Goal: Information Seeking & Learning: Learn about a topic

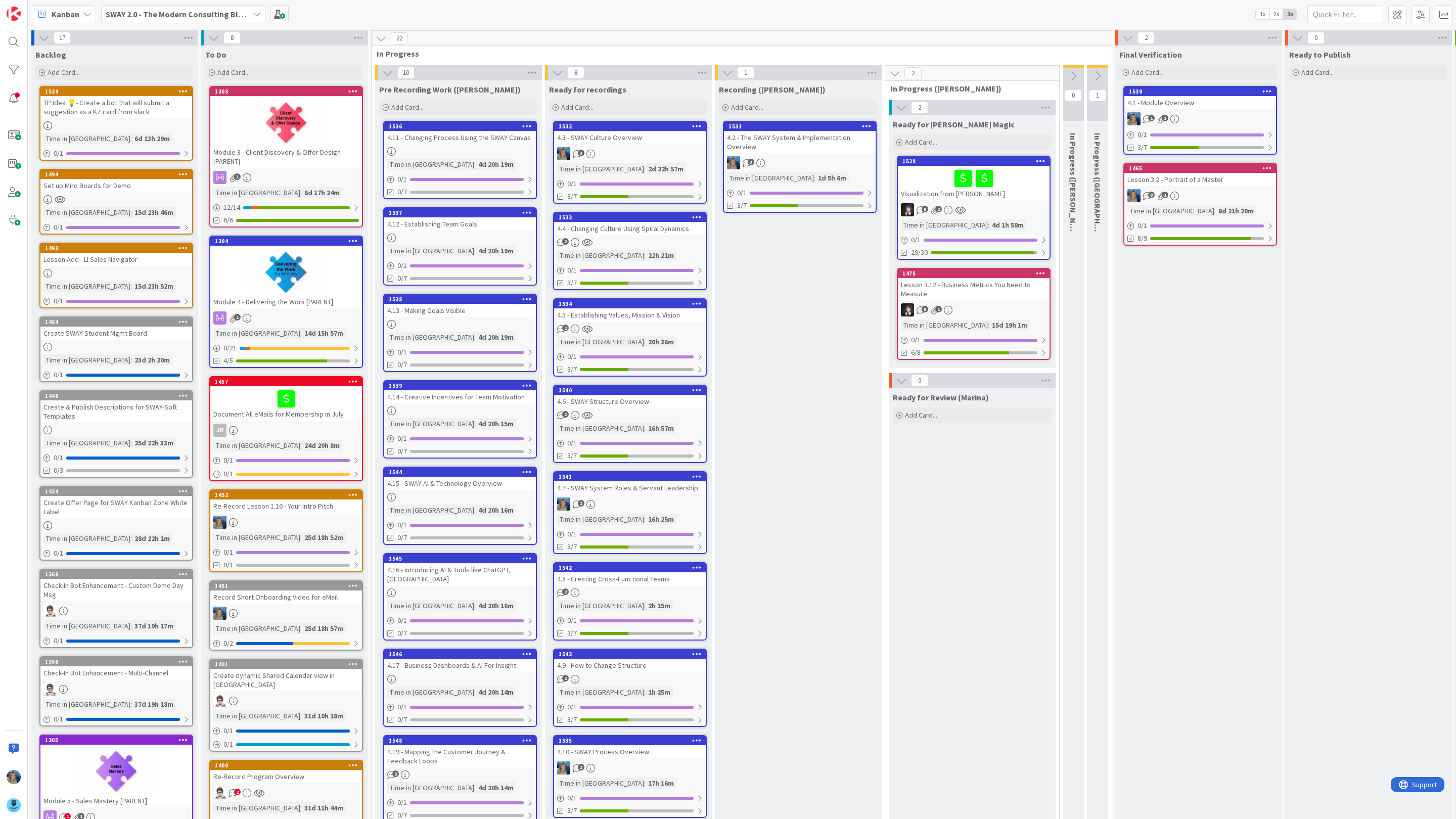
click at [802, 146] on div "4.2 - The SWAY System & Implementation Overview" at bounding box center [800, 142] width 152 height 23
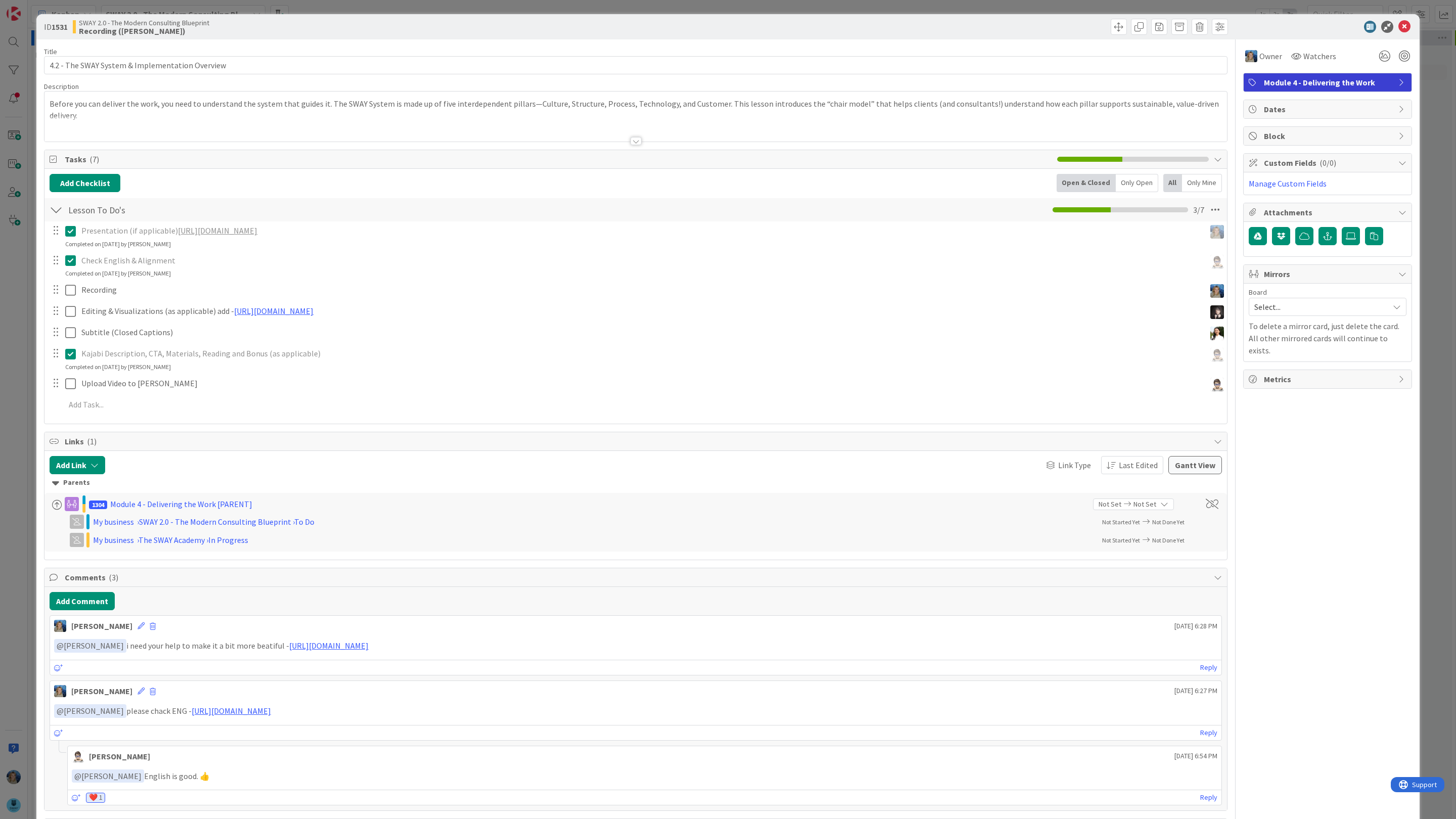
click at [254, 260] on p "Check English & Alignment" at bounding box center [641, 260] width 1120 height 12
click at [210, 263] on p "Check English & Alignment" at bounding box center [641, 260] width 1120 height 12
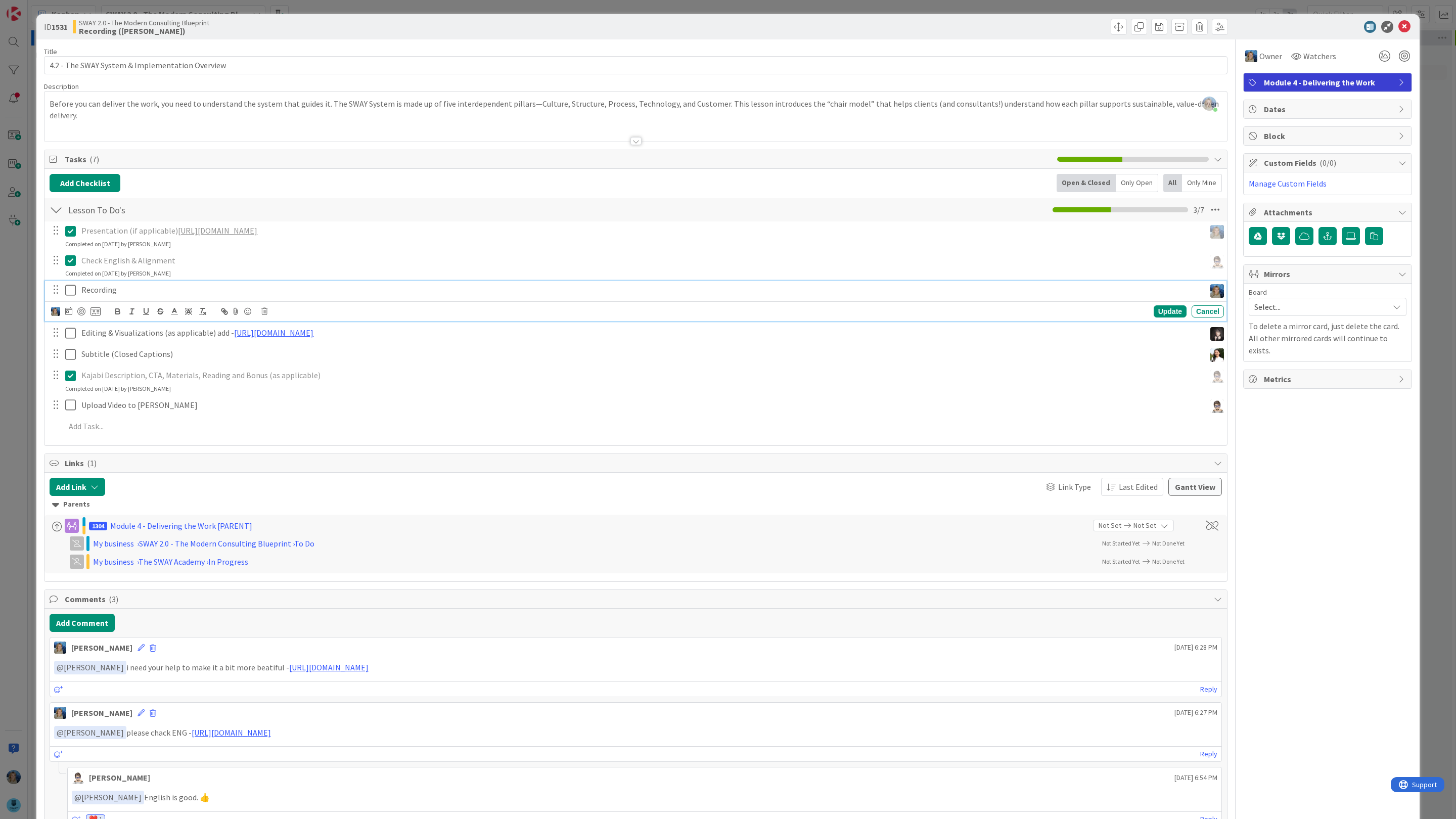
click at [159, 295] on p "Recording" at bounding box center [641, 289] width 1120 height 12
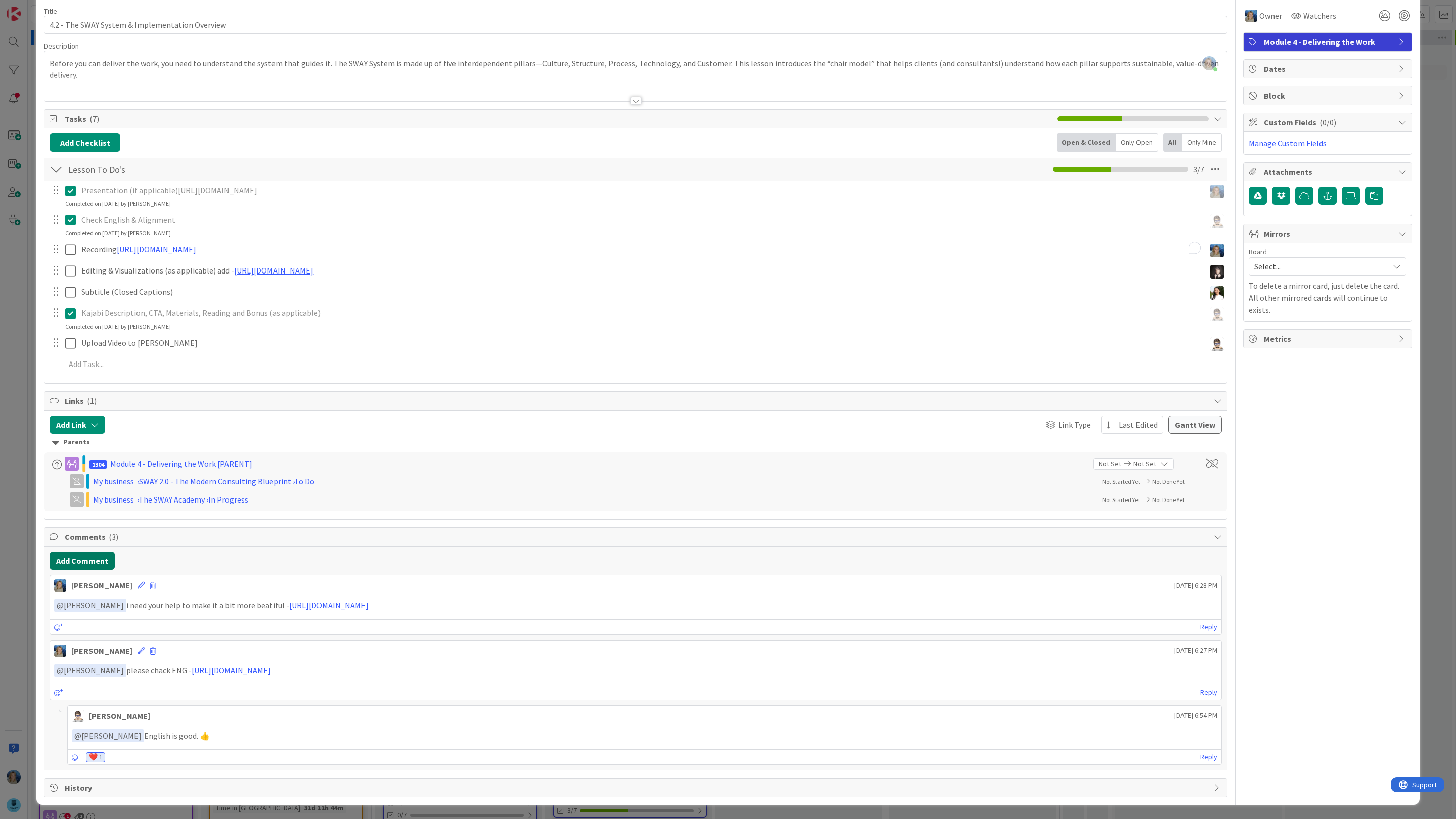
click at [88, 552] on button "Add Comment" at bounding box center [81, 561] width 65 height 18
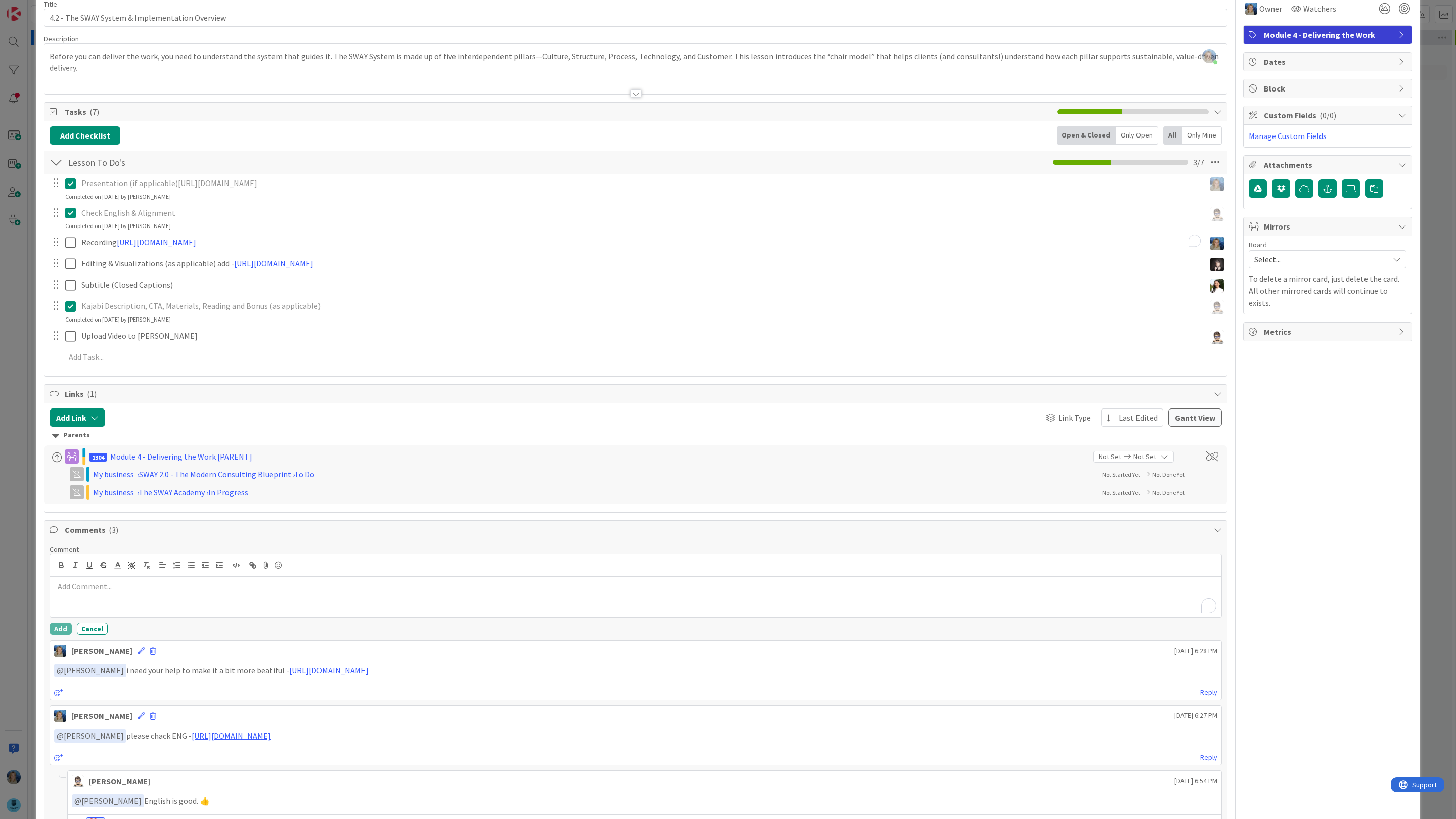
click at [90, 600] on div "To enrich screen reader interactions, please activate Accessibility in Grammarl…" at bounding box center [635, 597] width 1172 height 40
click at [130, 722] on li "[PERSON_NAME]" at bounding box center [135, 722] width 161 height 19
click at [177, 591] on p "﻿ @ Tana Parker ﻿ let me know what yu think - https://www.veed.io/view/19b96706…" at bounding box center [635, 587] width 1163 height 14
click at [200, 589] on p "﻿ @ Tana Parker ﻿ let me know what you think - https://www.veed.io/view/19b9670…" at bounding box center [635, 587] width 1163 height 14
click at [278, 567] on icon at bounding box center [278, 565] width 12 height 14
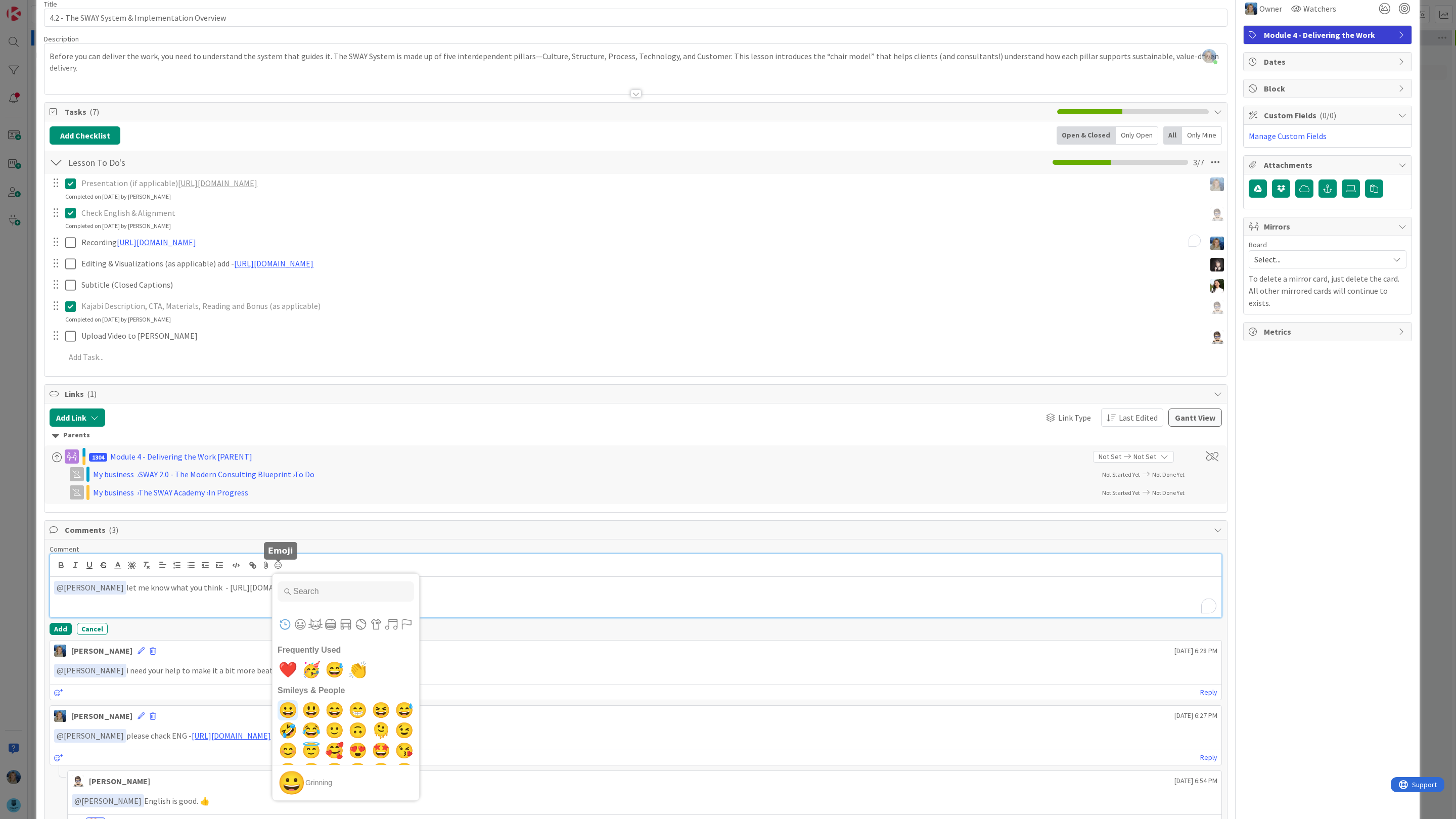
click at [294, 712] on span "😀" at bounding box center [288, 710] width 24 height 21
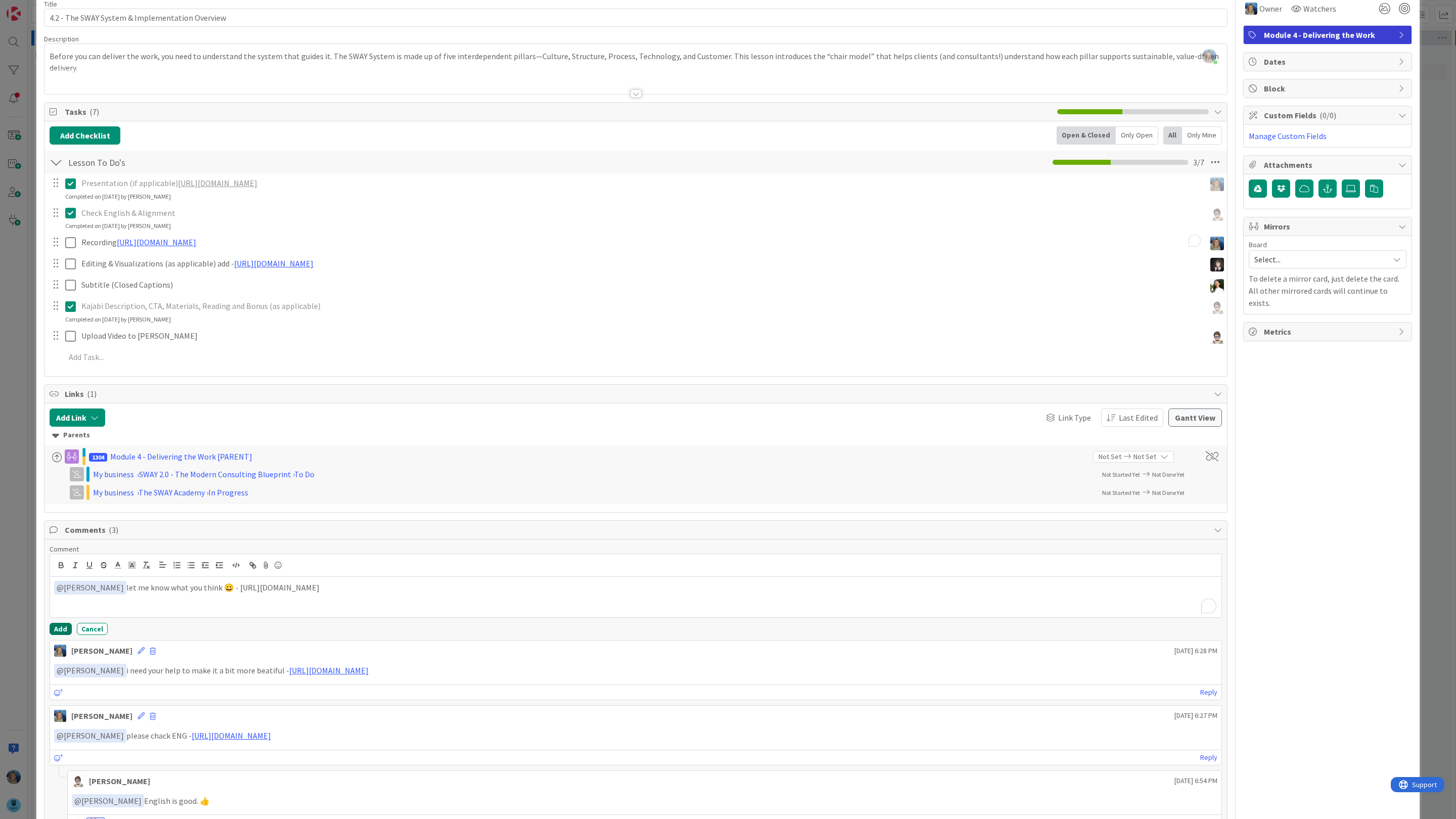
click at [59, 633] on button "Add" at bounding box center [60, 629] width 23 height 12
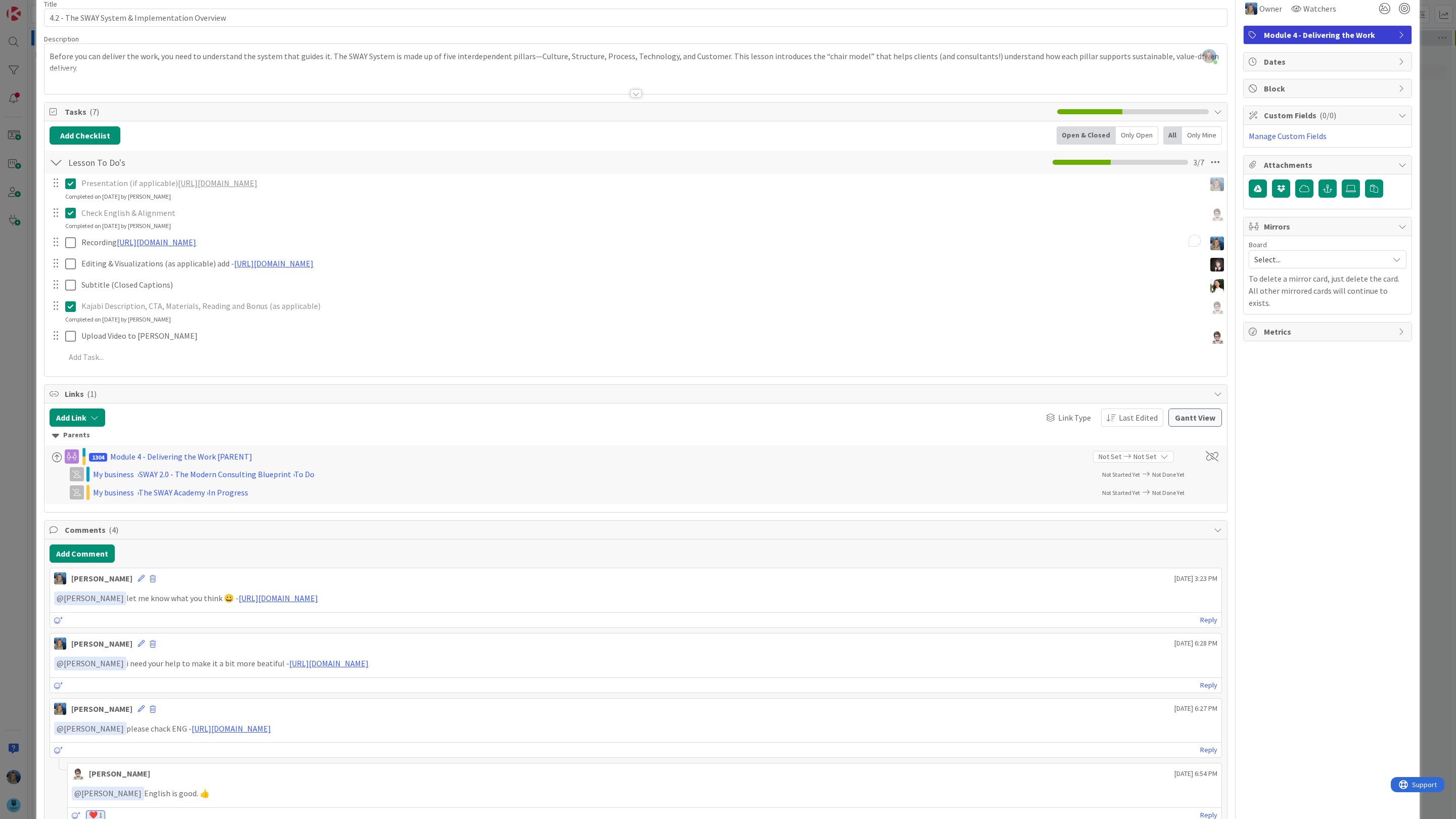
scroll to position [0, 0]
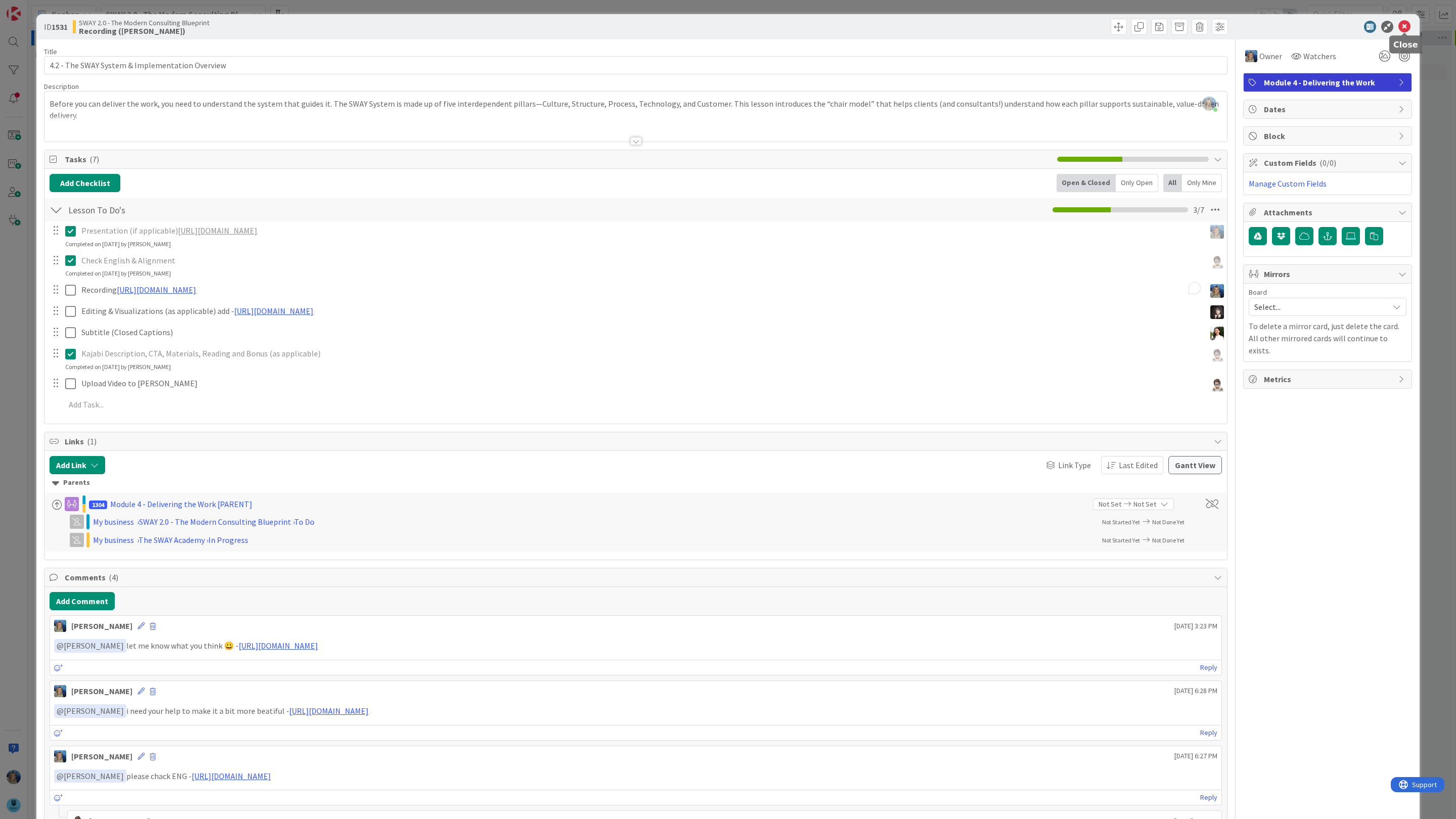
click at [1407, 26] on icon at bounding box center [1405, 27] width 12 height 12
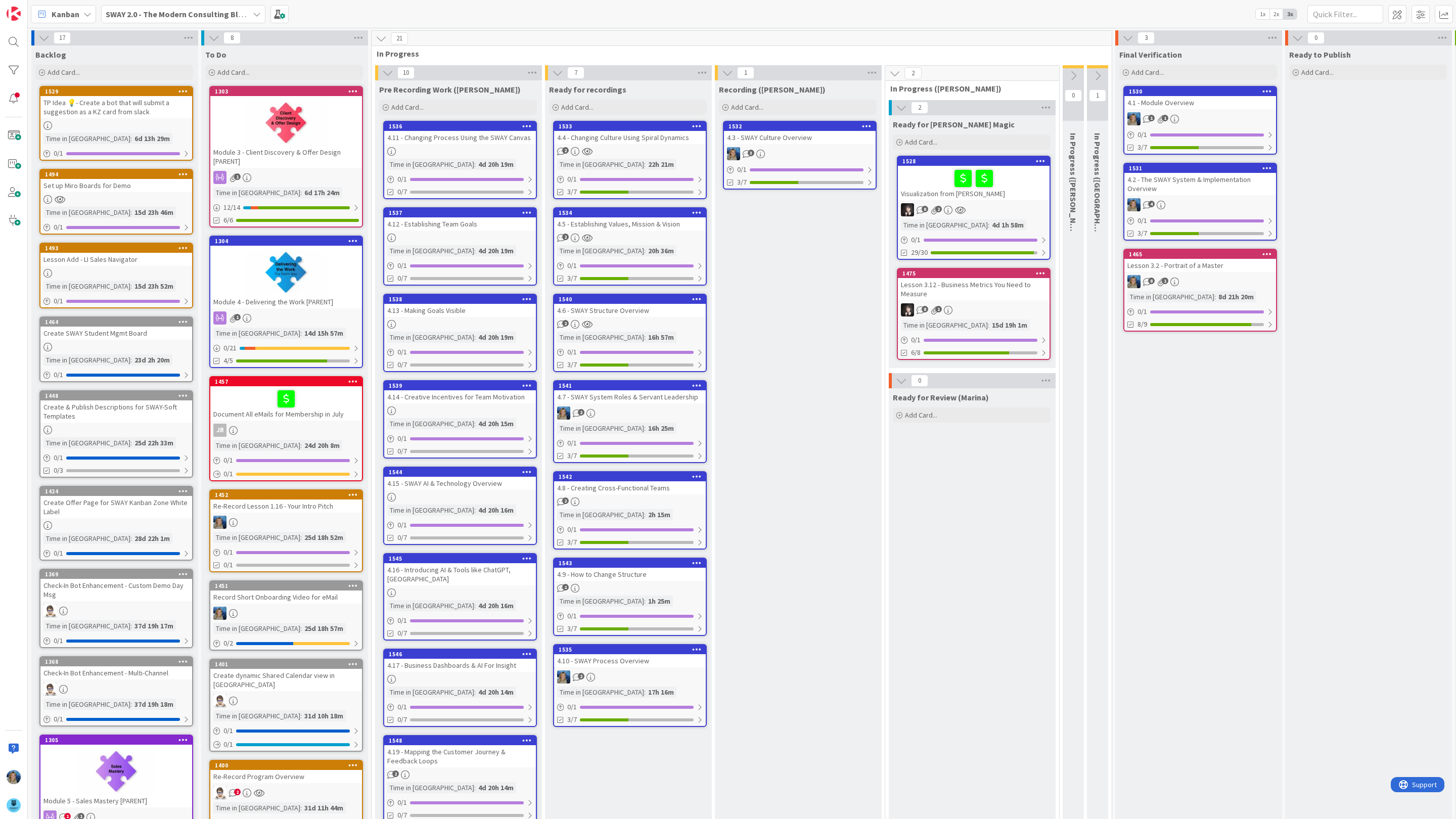
click at [803, 139] on div "4.3 - SWAY Culture Overview" at bounding box center [800, 137] width 152 height 13
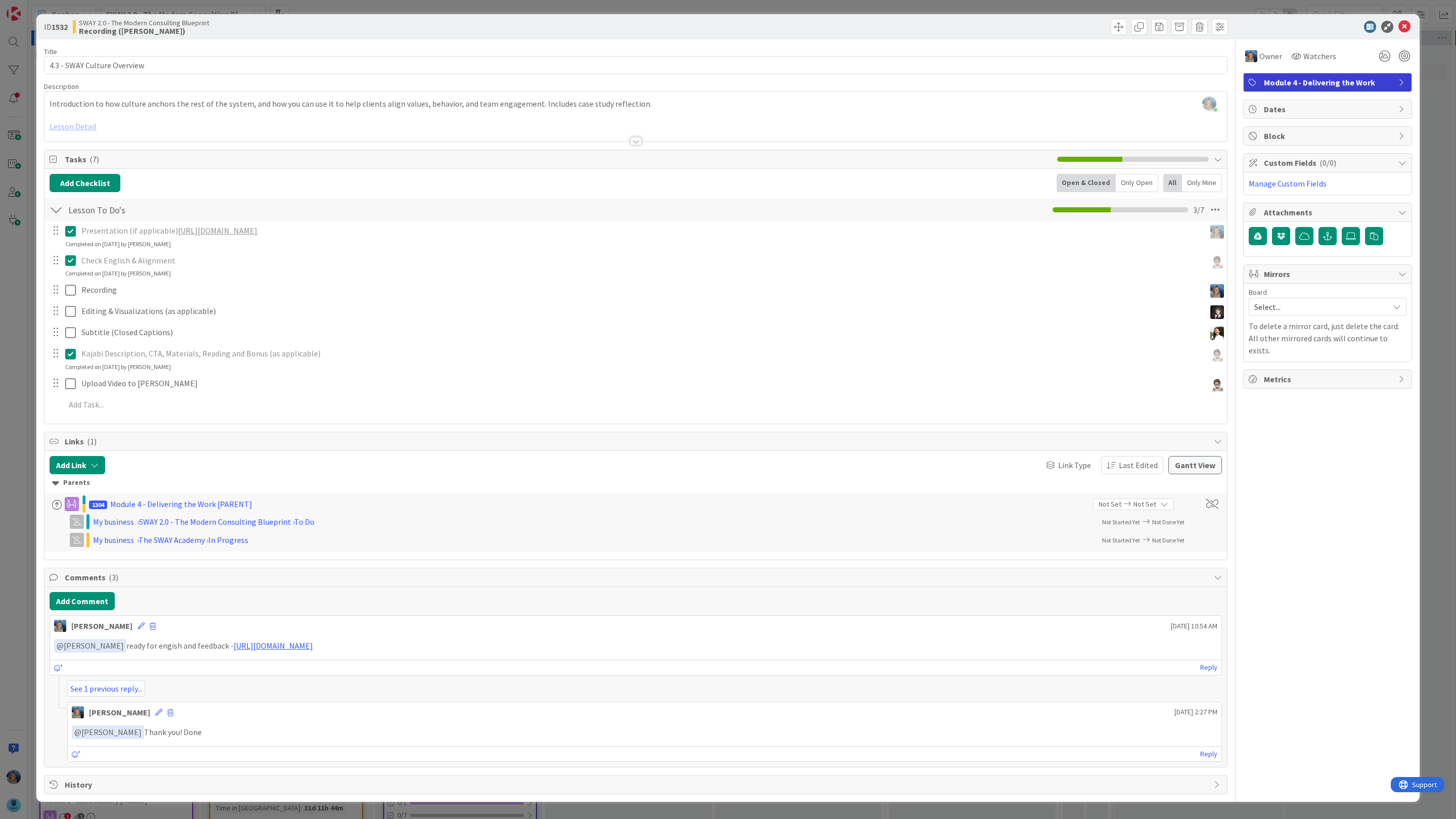
click at [84, 123] on div at bounding box center [635, 129] width 1182 height 26
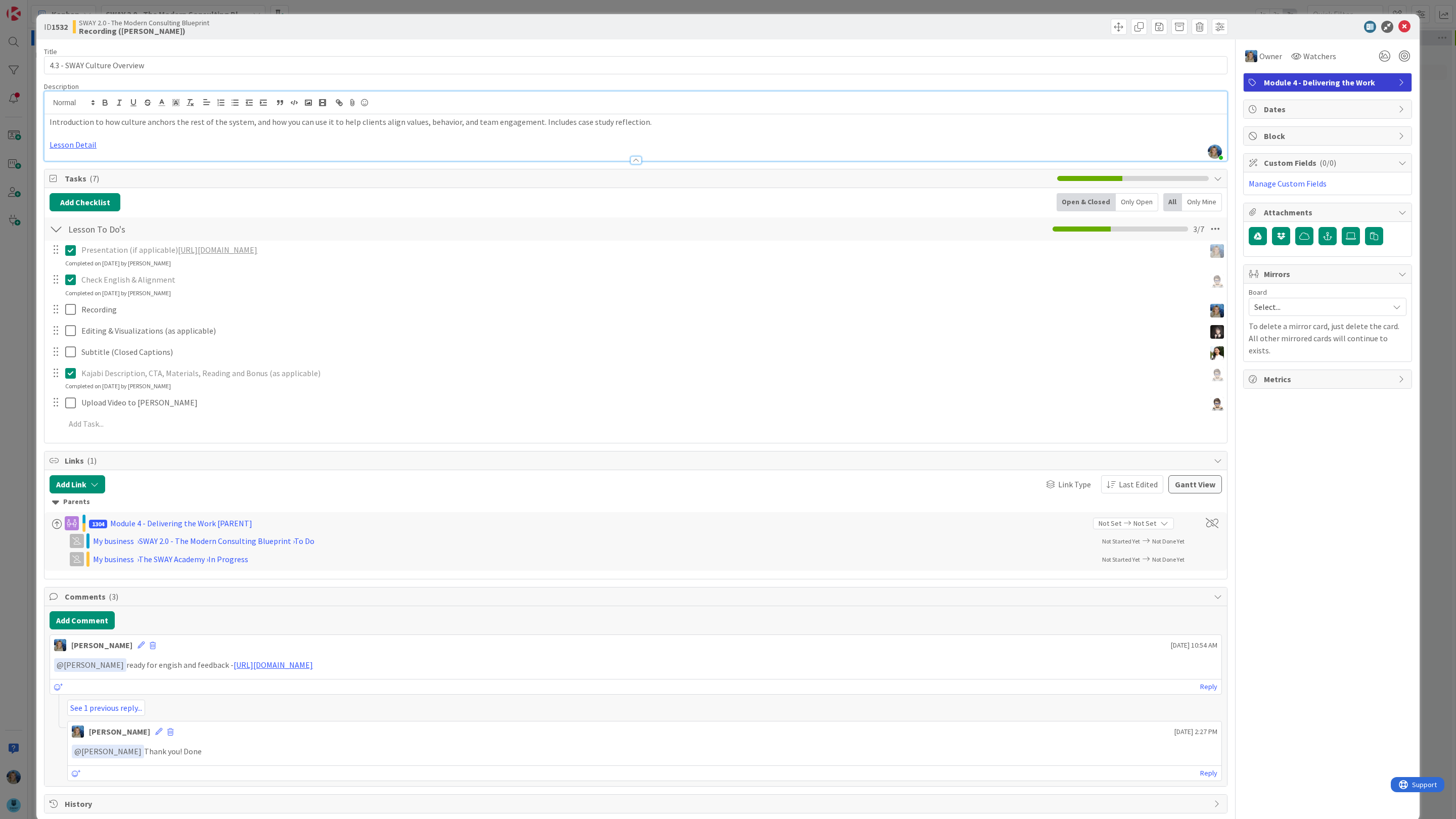
click at [73, 151] on div at bounding box center [635, 156] width 1182 height 11
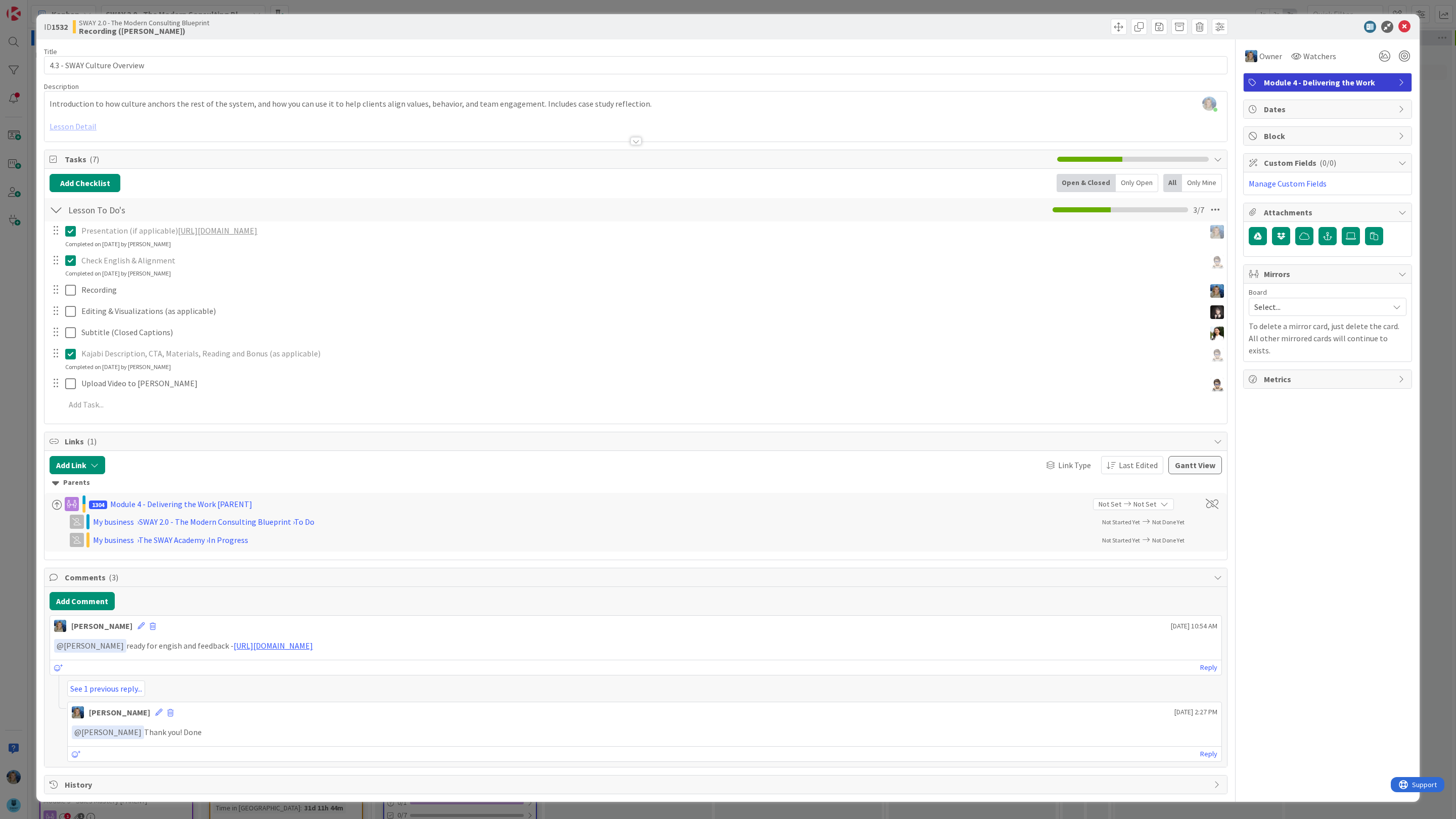
click at [84, 128] on div at bounding box center [635, 129] width 1182 height 26
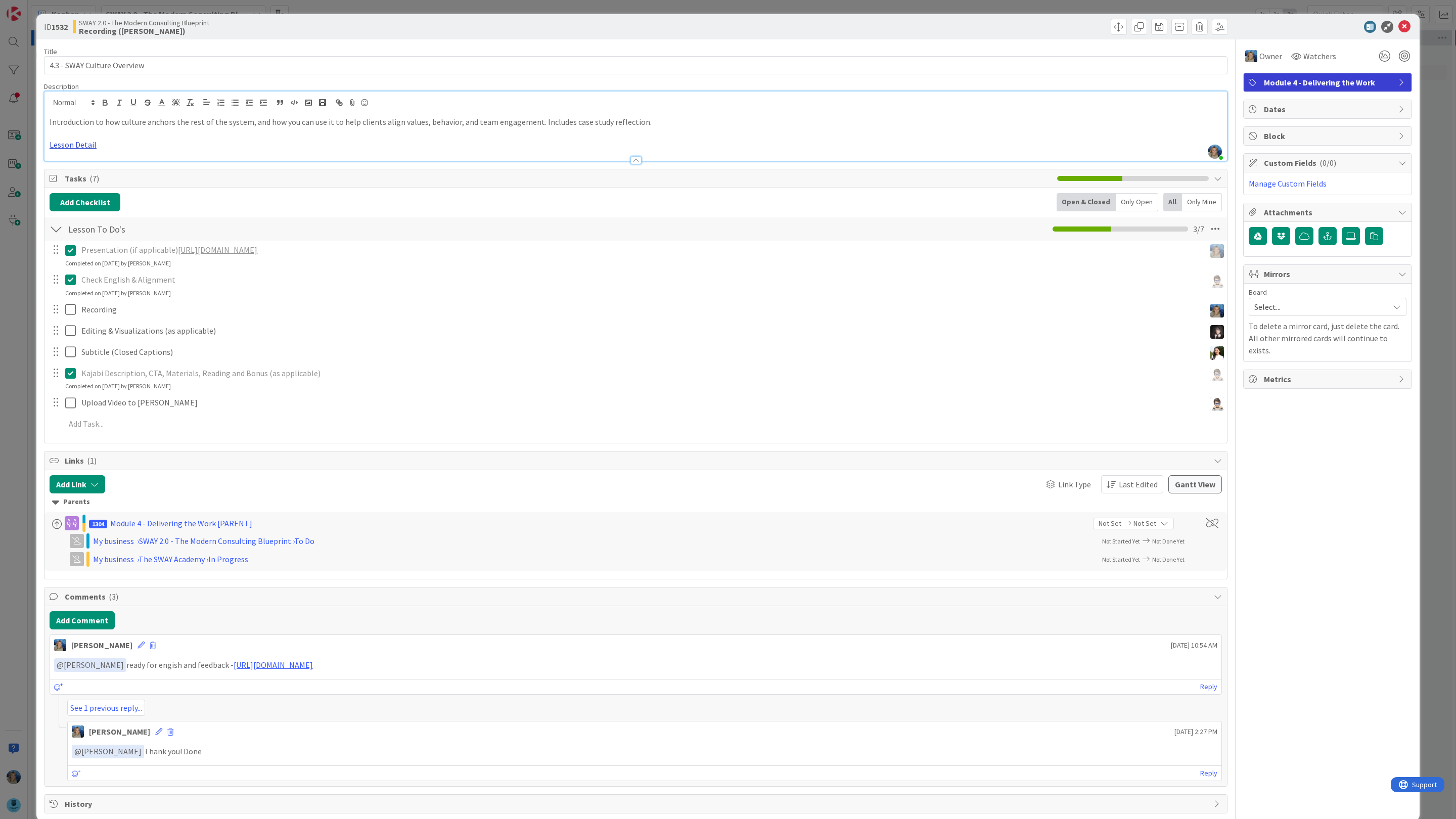
click at [84, 146] on link "Lesson Detail" at bounding box center [72, 144] width 47 height 10
click at [83, 162] on link "[URL][DOMAIN_NAME]" at bounding box center [74, 164] width 69 height 13
click at [257, 253] on link "[URL][DOMAIN_NAME]" at bounding box center [217, 250] width 79 height 10
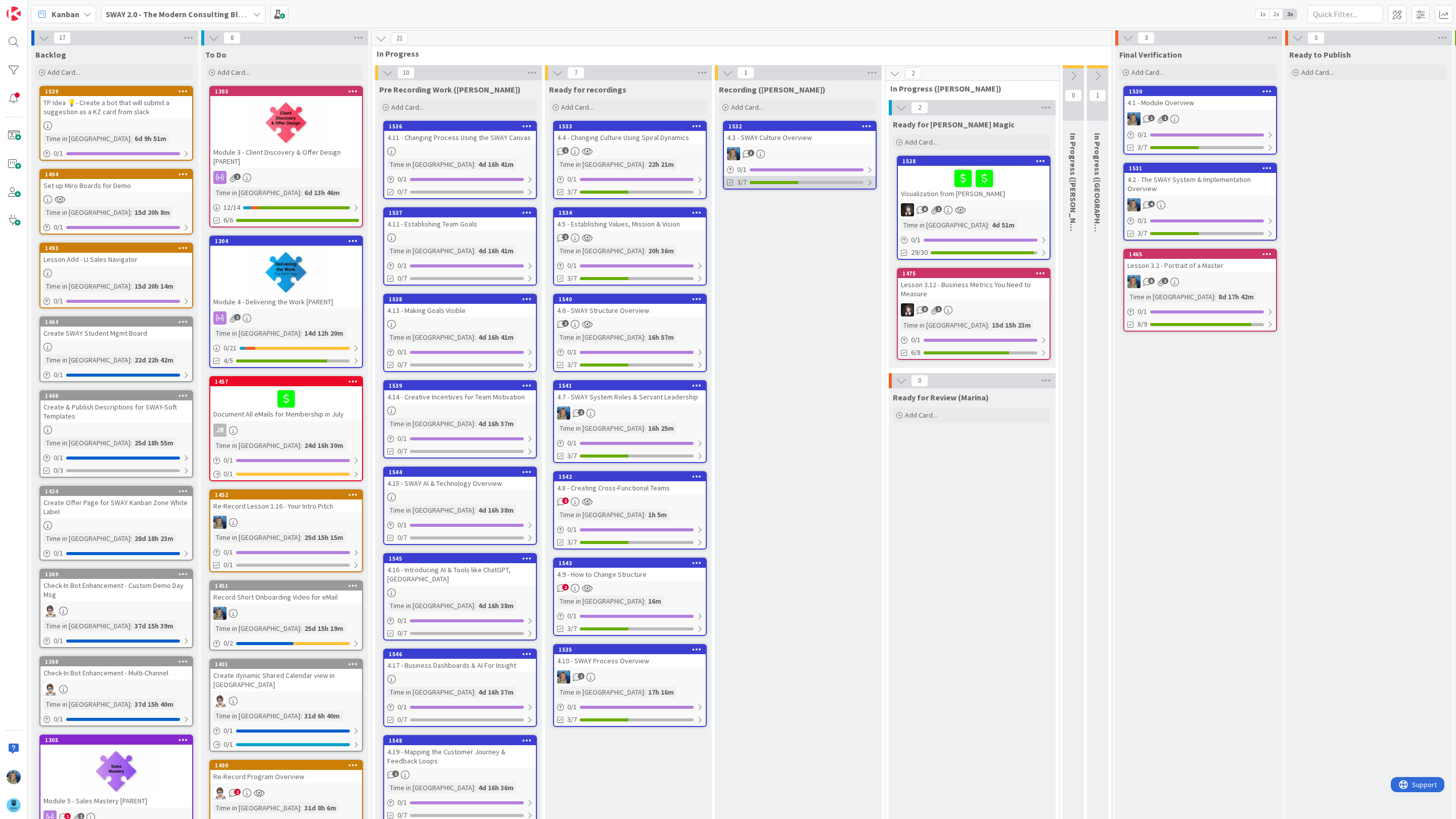
scroll to position [0, 116]
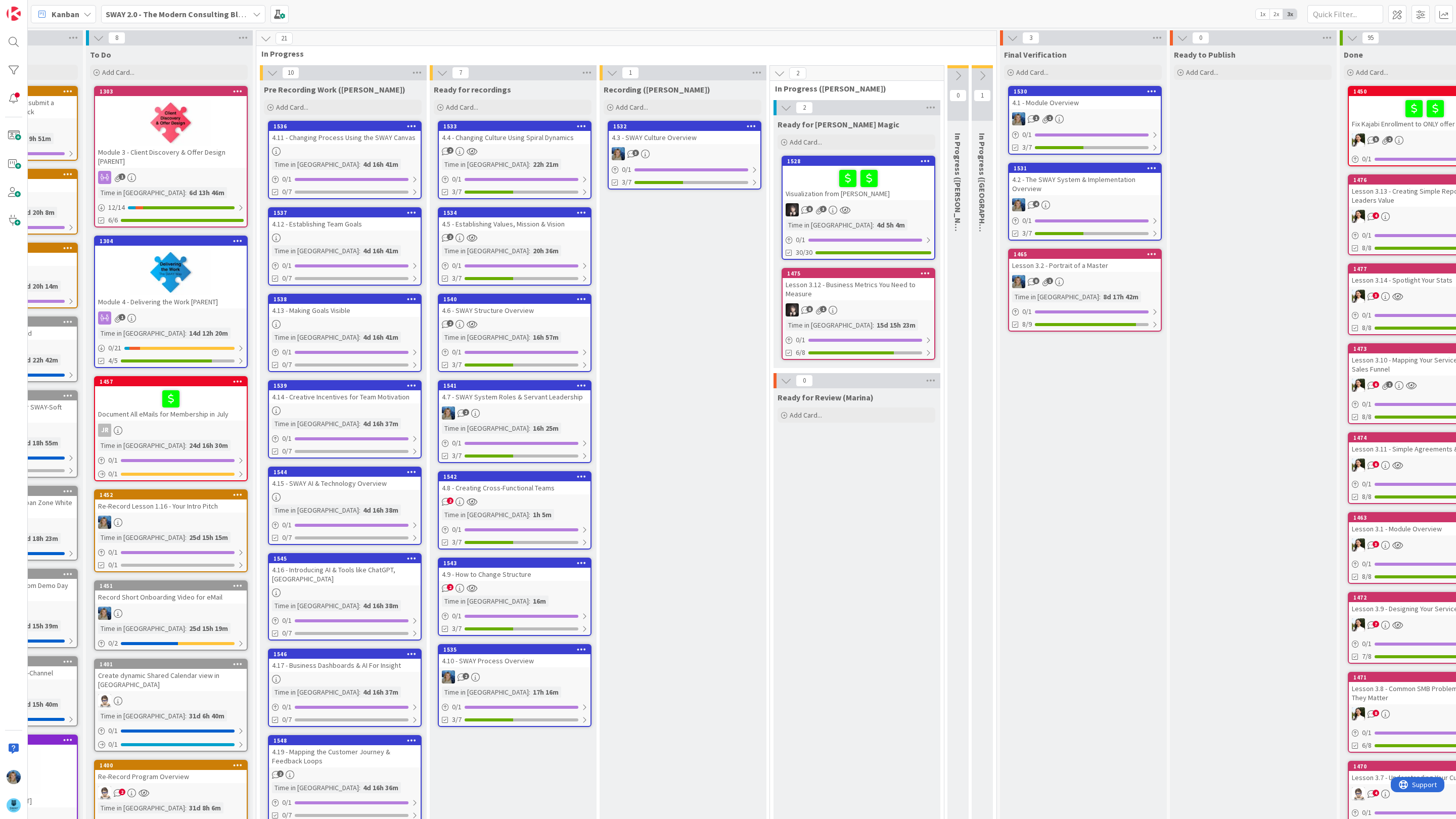
click at [697, 147] on div "3" at bounding box center [685, 153] width 152 height 13
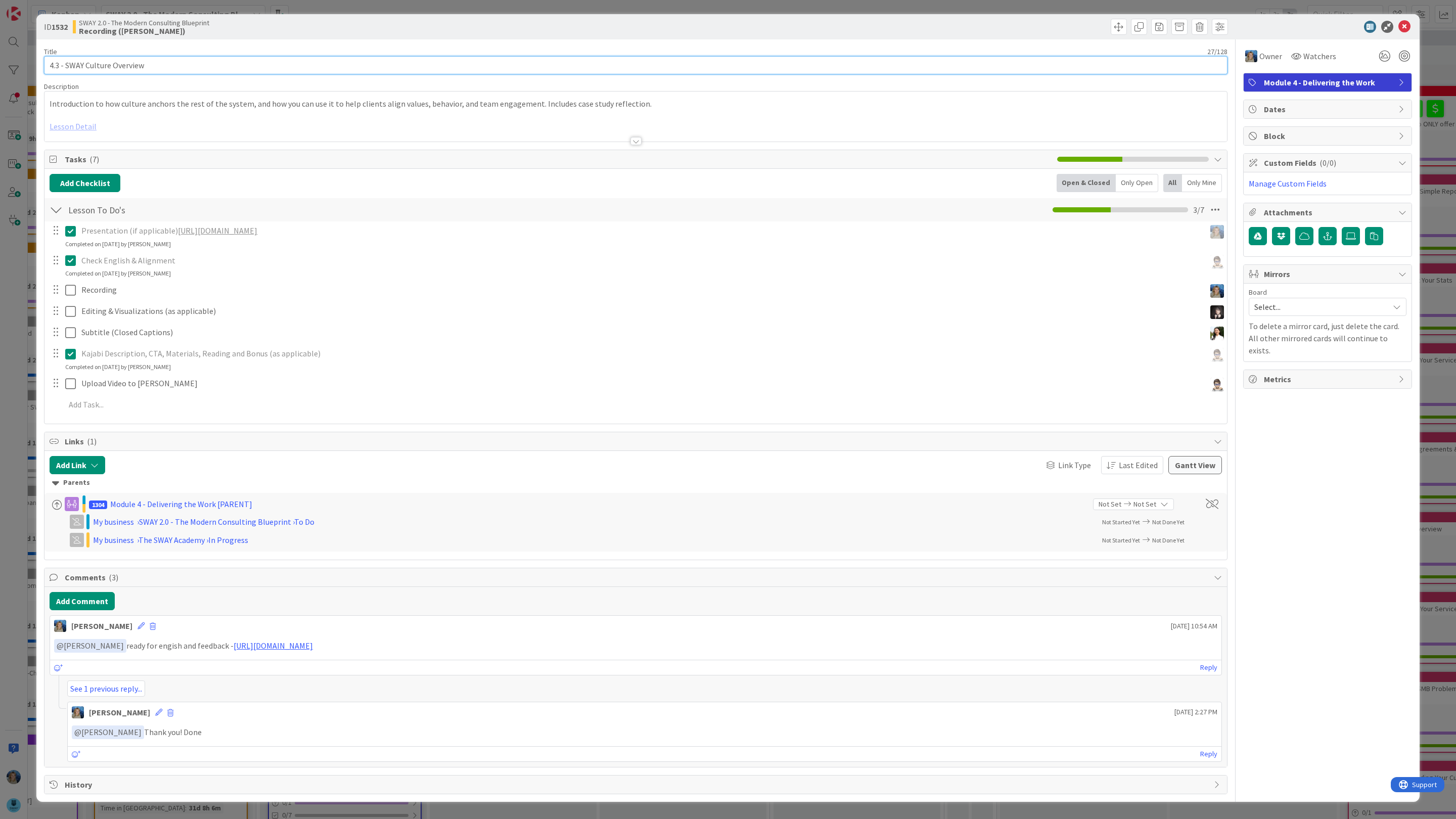
drag, startPoint x: 168, startPoint y: 67, endPoint x: 0, endPoint y: 65, distance: 168.0
click at [1, 65] on div "ID 1532 SWAY 2.0 - The Modern Consulting Blueprint Recording (Marina) Title 27 …" at bounding box center [728, 410] width 1456 height 819
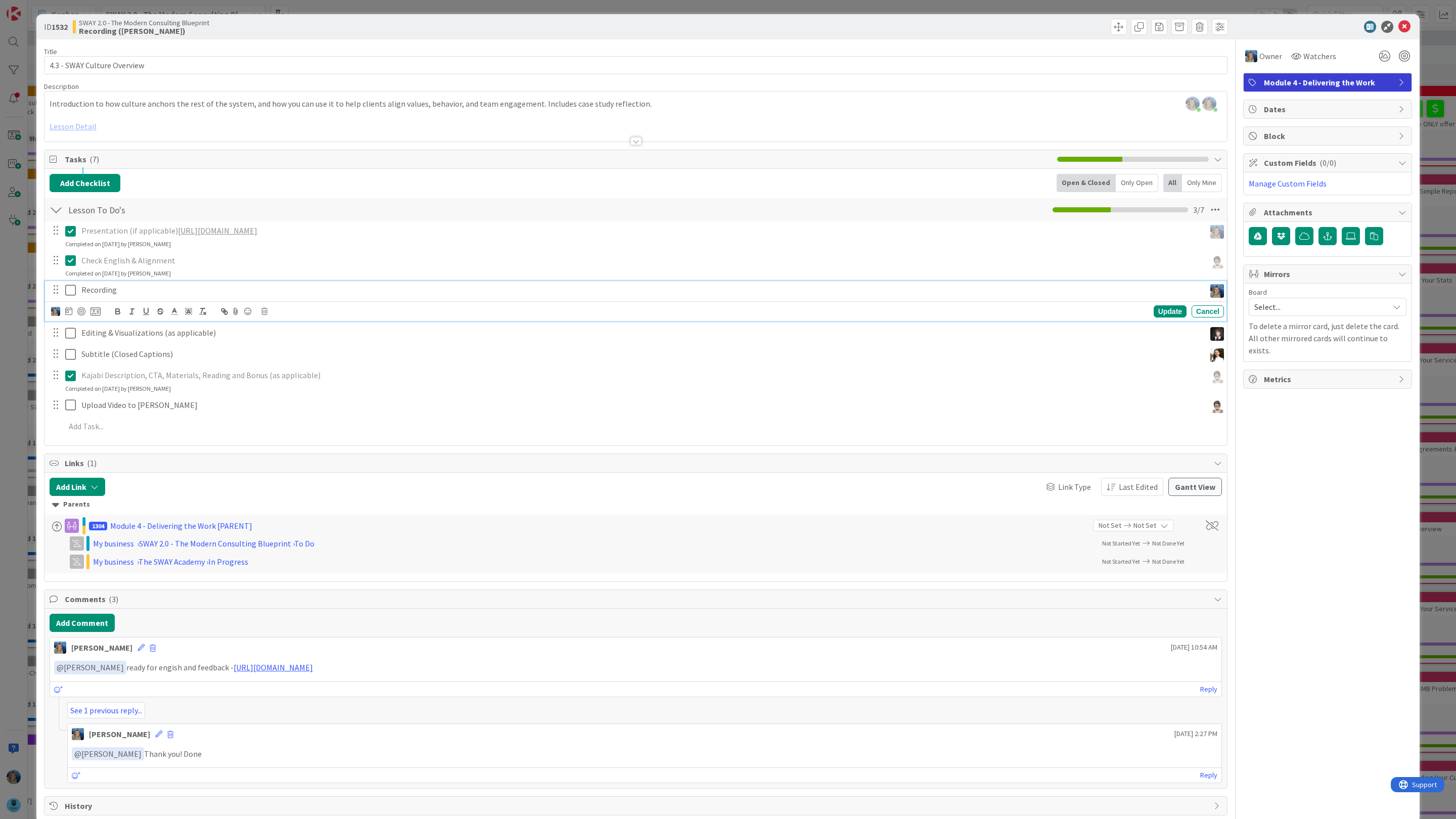
click at [227, 290] on p "Recording" at bounding box center [641, 289] width 1120 height 12
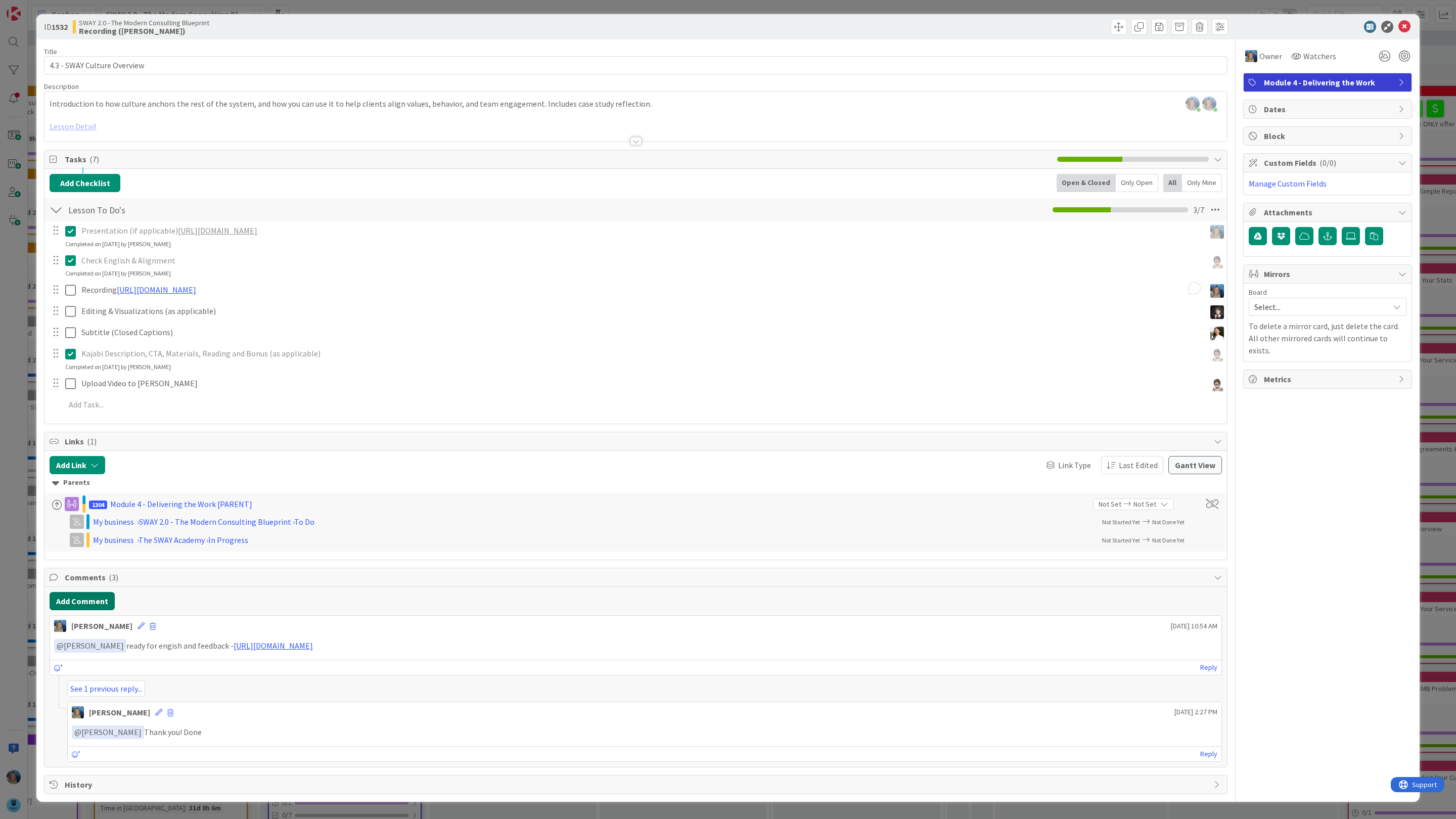
click at [70, 600] on button "Add Comment" at bounding box center [81, 601] width 65 height 18
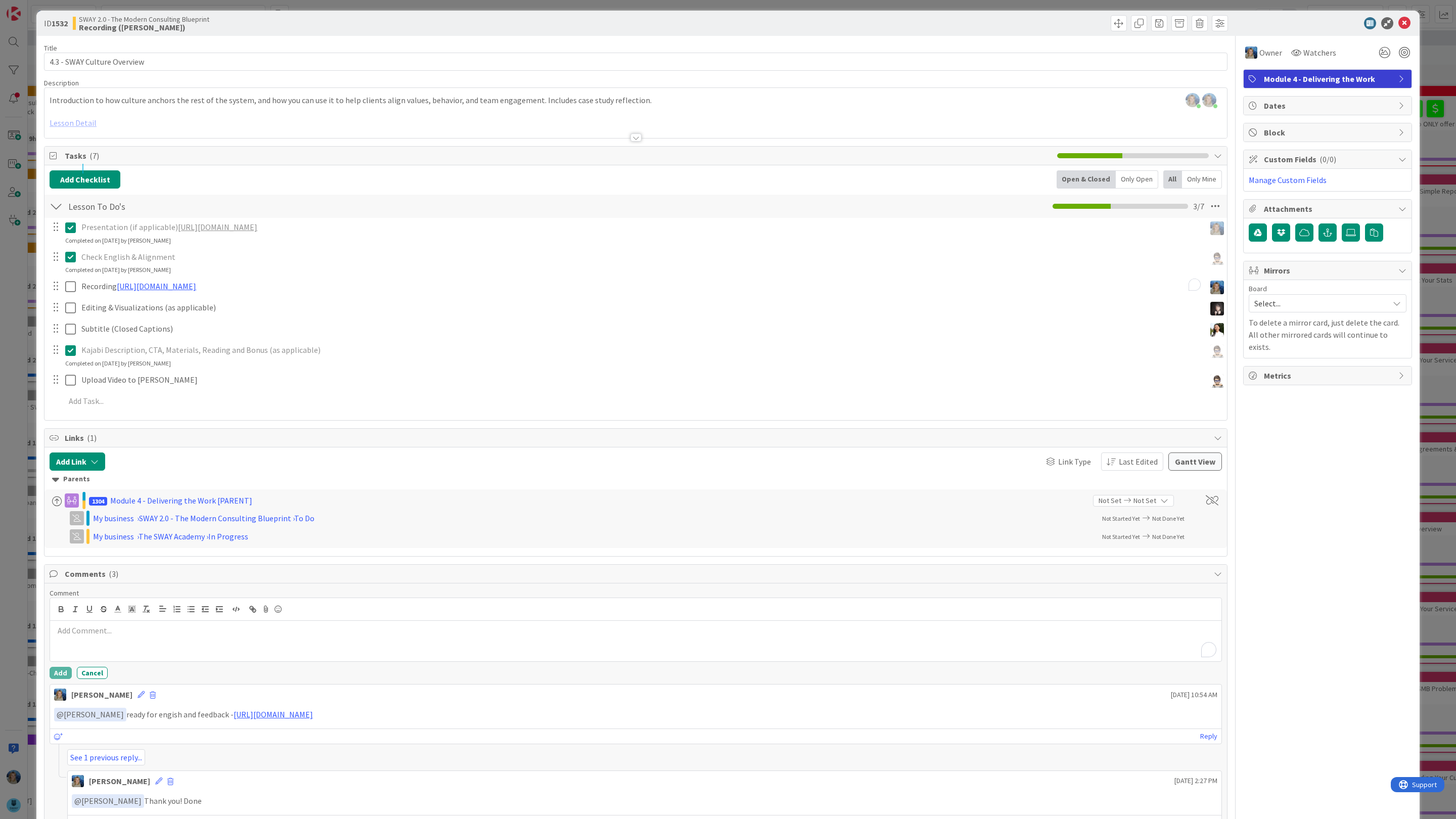
click at [87, 631] on p "To enrich screen reader interactions, please activate Accessibility in Grammarl…" at bounding box center [635, 630] width 1163 height 12
click at [133, 764] on li "[PERSON_NAME]" at bounding box center [135, 766] width 161 height 19
click at [191, 635] on p "﻿ @ Tana Parker ﻿ video is done - let me kniw what you think" at bounding box center [635, 632] width 1163 height 14
click at [284, 637] on p "﻿ @ Tana Parker ﻿ video is done - let me know what you think" at bounding box center [635, 632] width 1163 height 14
click at [63, 678] on button "Add" at bounding box center [60, 673] width 23 height 12
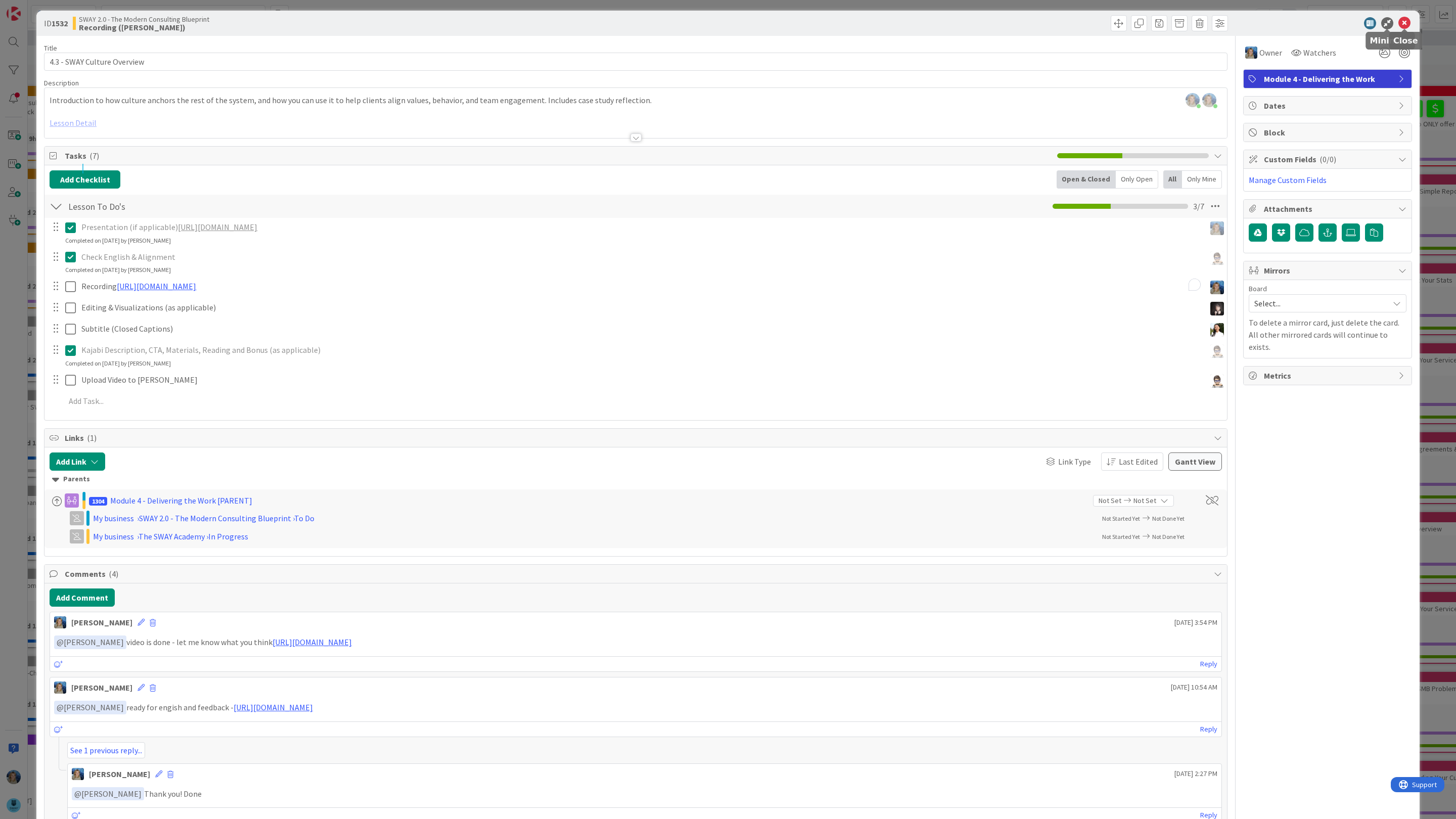
click at [1405, 22] on icon at bounding box center [1405, 23] width 12 height 12
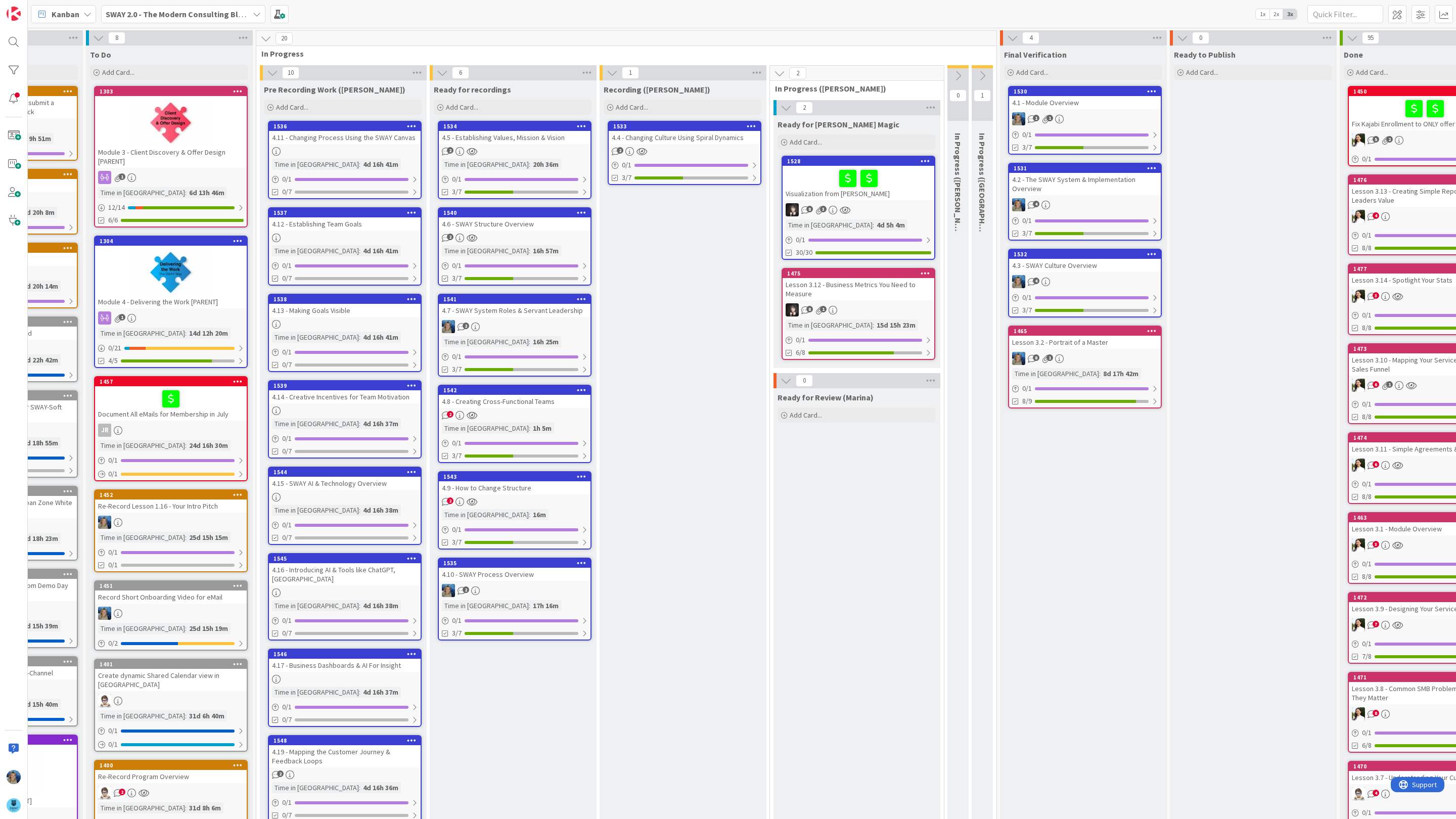
click at [673, 135] on div "4.4 - Changing Culture Using Spiral Dynamics" at bounding box center [685, 137] width 152 height 13
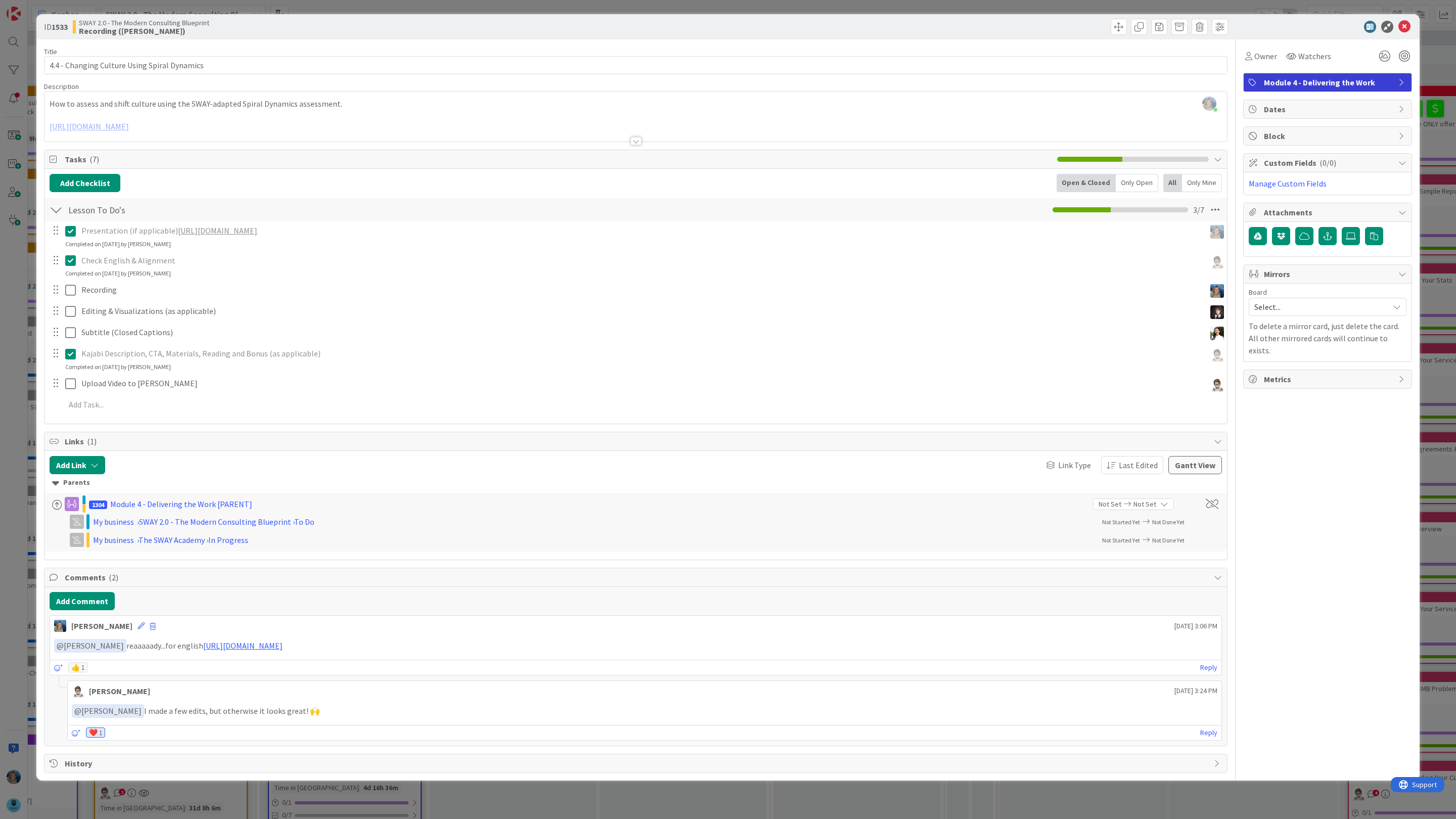
click at [397, 124] on div at bounding box center [635, 129] width 1182 height 26
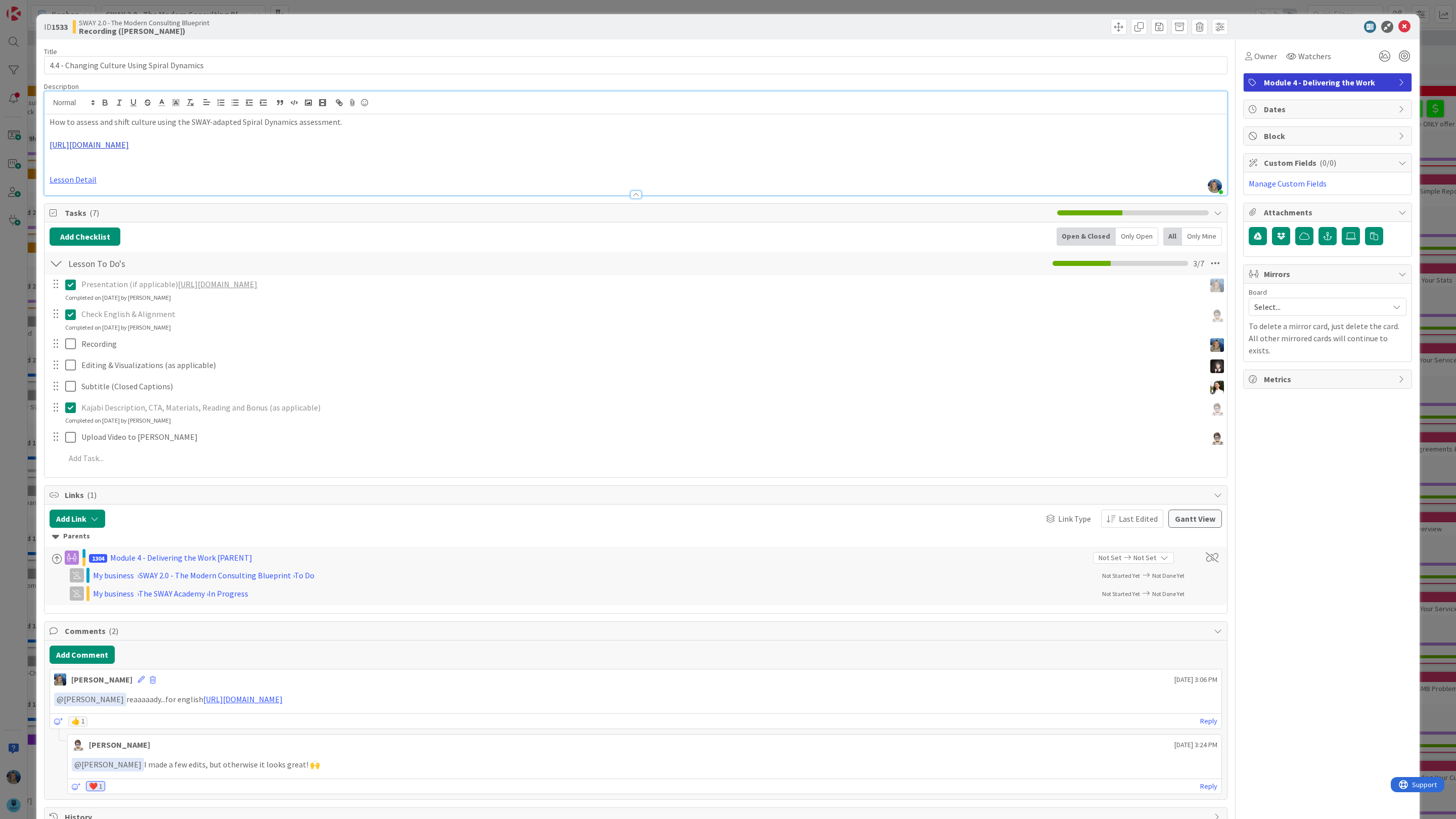
click at [129, 144] on link "[URL][DOMAIN_NAME]" at bounding box center [89, 144] width 79 height 10
click at [228, 288] on link "[URL][DOMAIN_NAME]" at bounding box center [217, 284] width 79 height 10
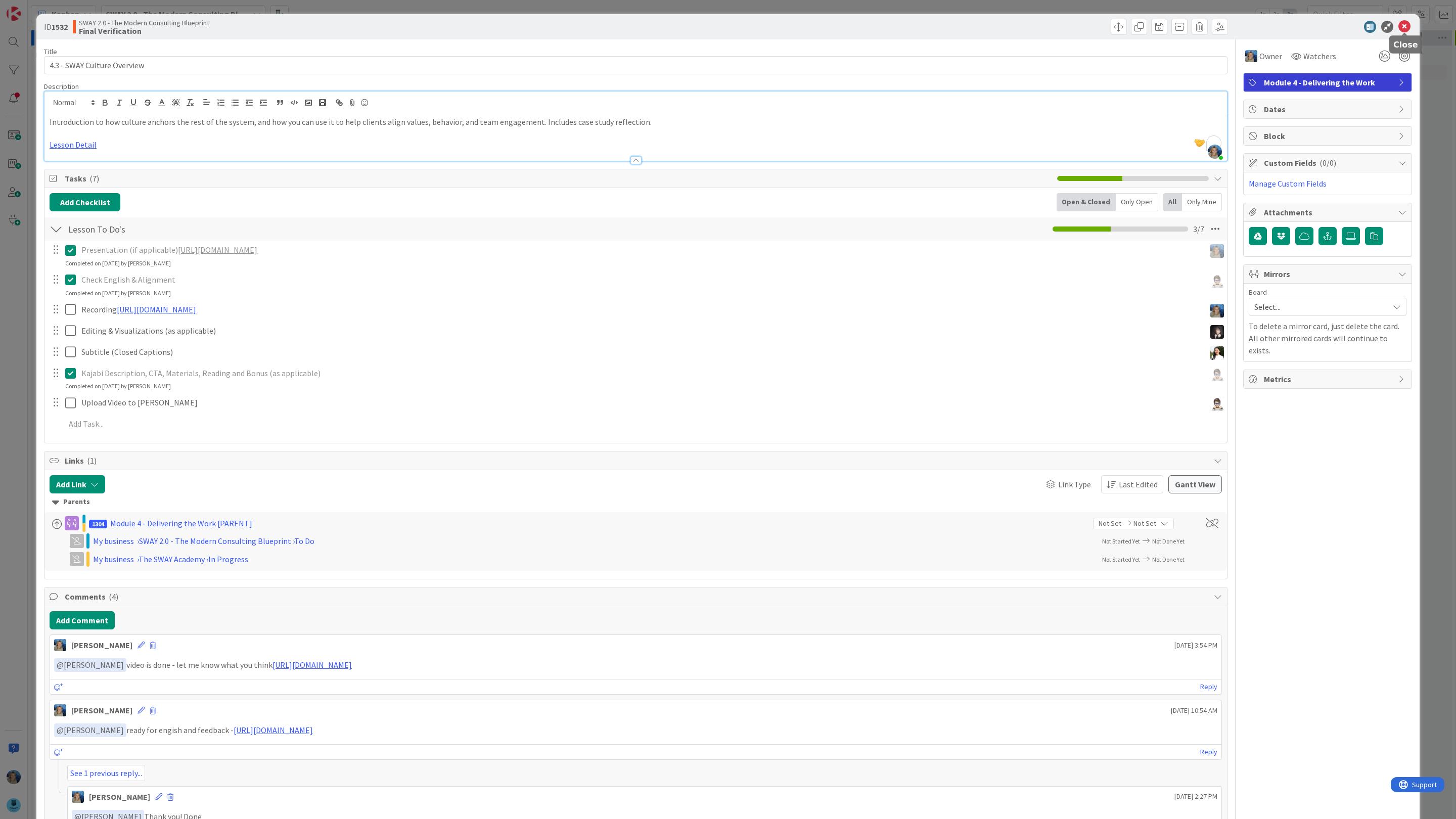
click at [1405, 23] on icon at bounding box center [1405, 27] width 12 height 12
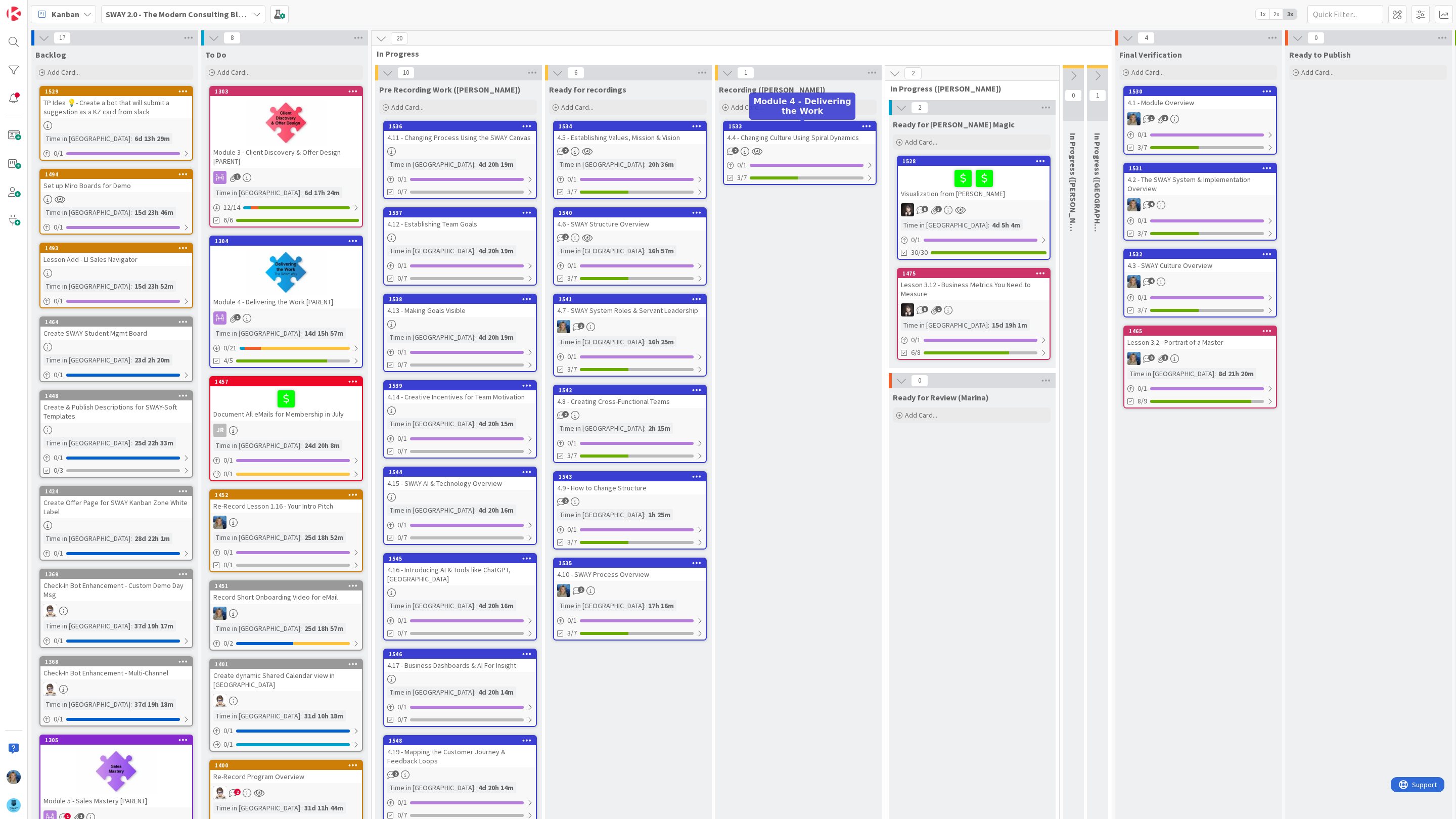
click at [804, 131] on div "4.4 - Changing Culture Using Spiral Dynamics" at bounding box center [800, 137] width 152 height 13
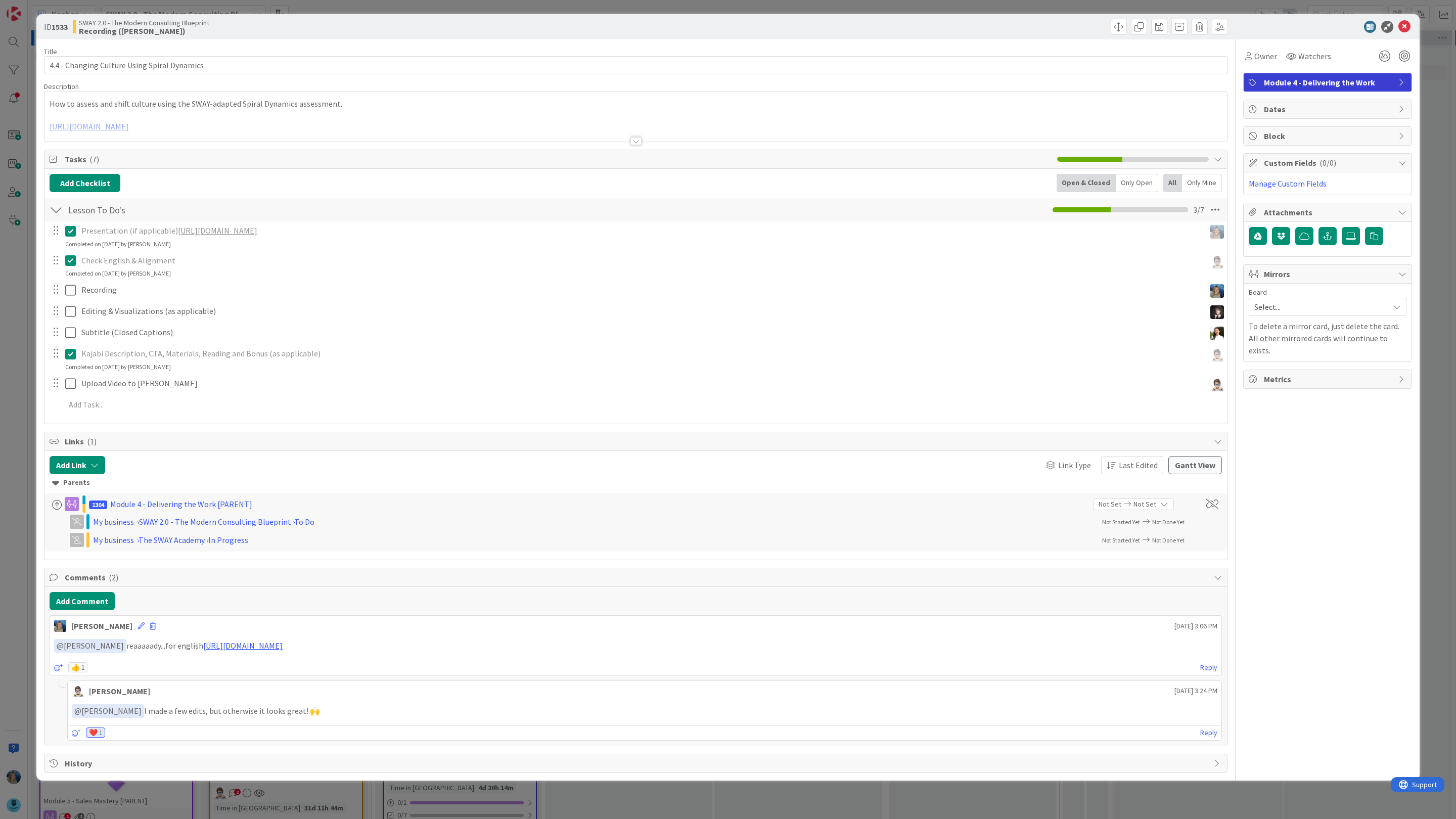
click at [277, 201] on div "Lesson To Do's Checklist Name 14 / 64 Lesson To Do's 3 / 7" at bounding box center [635, 210] width 1182 height 23
click at [1429, 100] on div "ID 1533 SWAY 2.0 - The Modern Consulting Blueprint Recording ([PERSON_NAME]) Ti…" at bounding box center [728, 410] width 1456 height 819
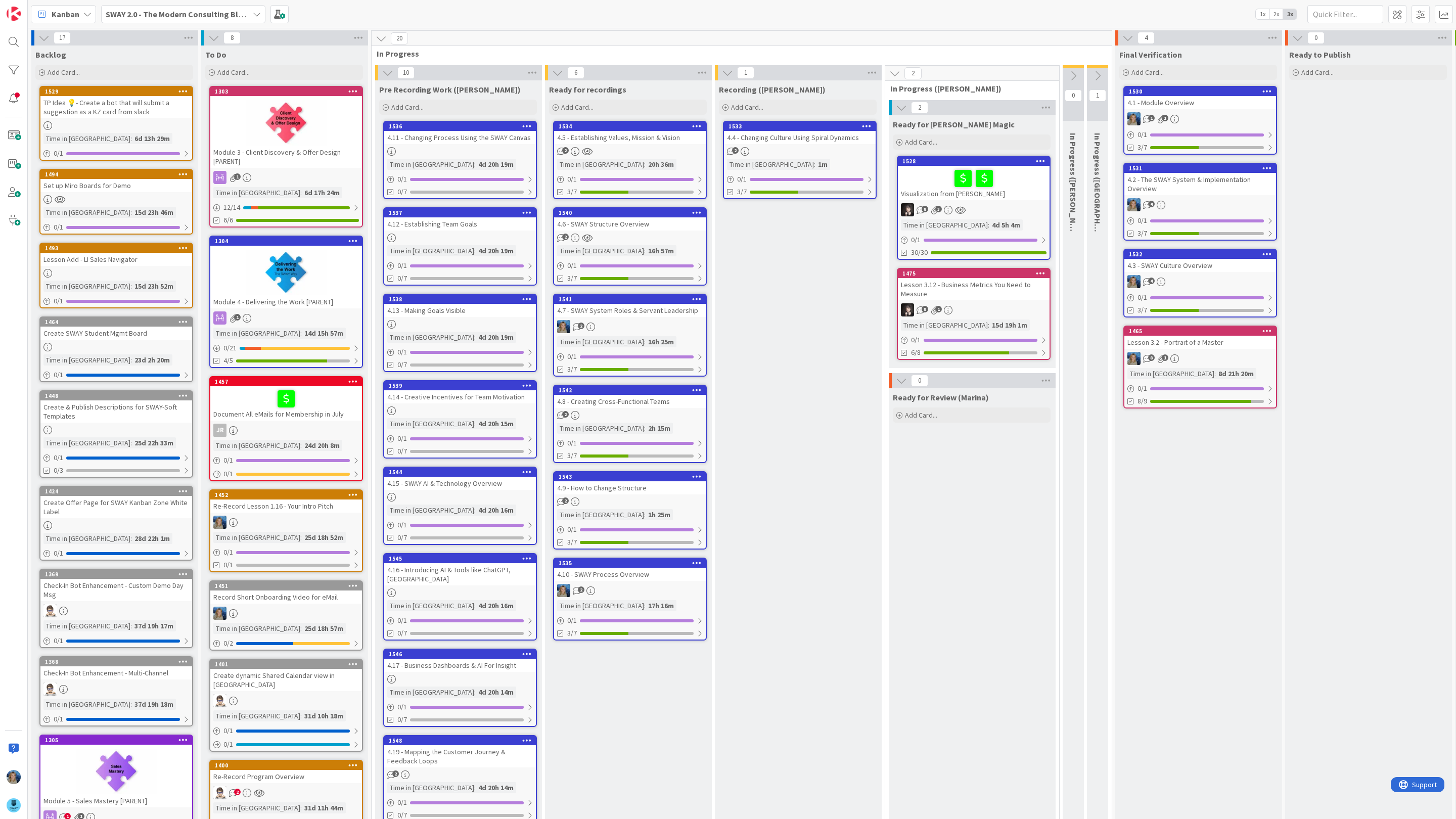
click at [782, 139] on div "4.4 - Changing Culture Using Spiral Dynamics" at bounding box center [800, 137] width 152 height 13
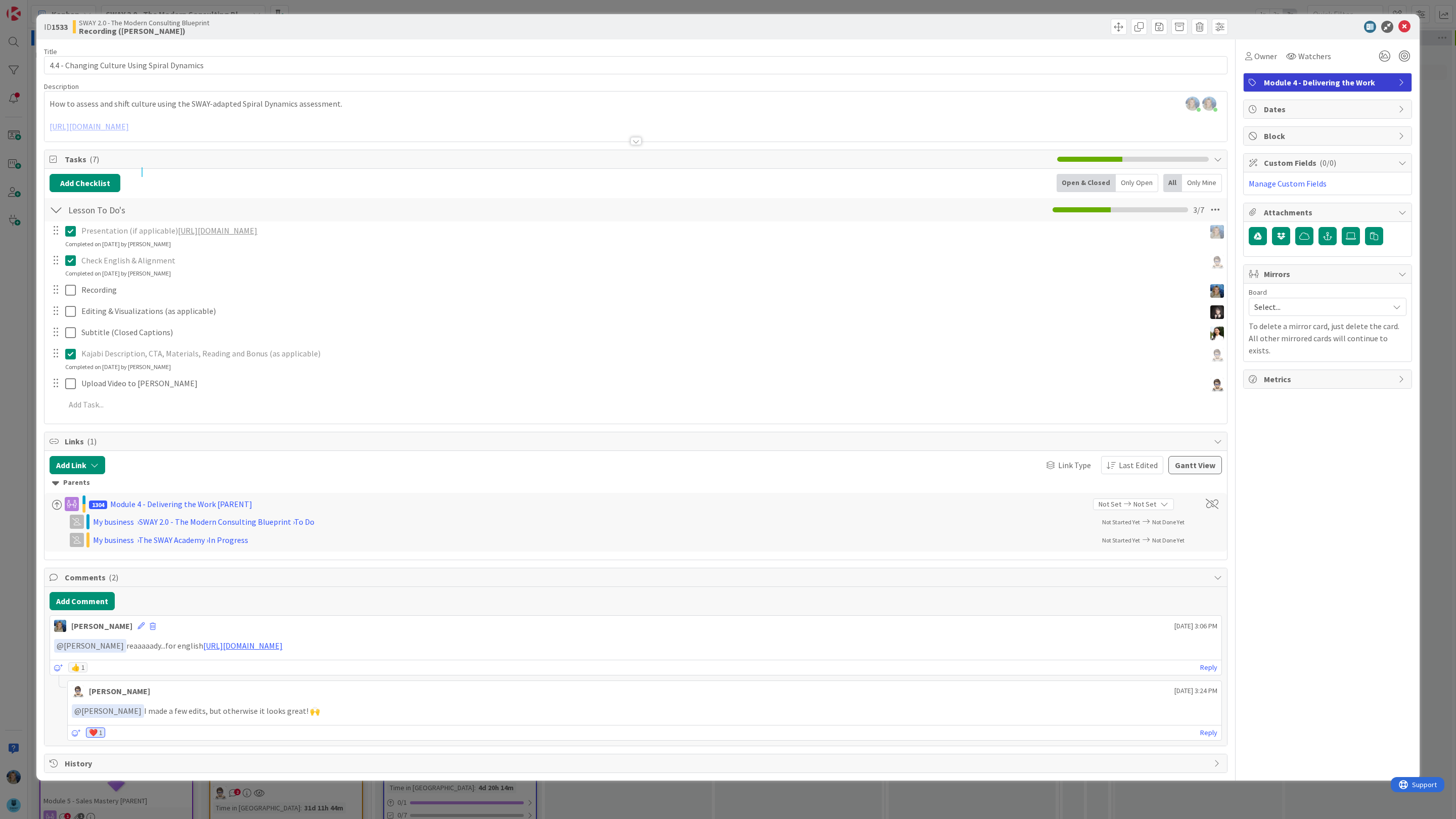
click at [1306, 469] on div "Owner Watchers Module 4 - Delivering the Work Dates Block Custom Fields ( 0/0 )…" at bounding box center [1327, 406] width 169 height 734
click at [1440, 109] on div "ID 1533 SWAY 2.0 - The Modern Consulting Blueprint Recording ([PERSON_NAME]) Ti…" at bounding box center [728, 410] width 1456 height 819
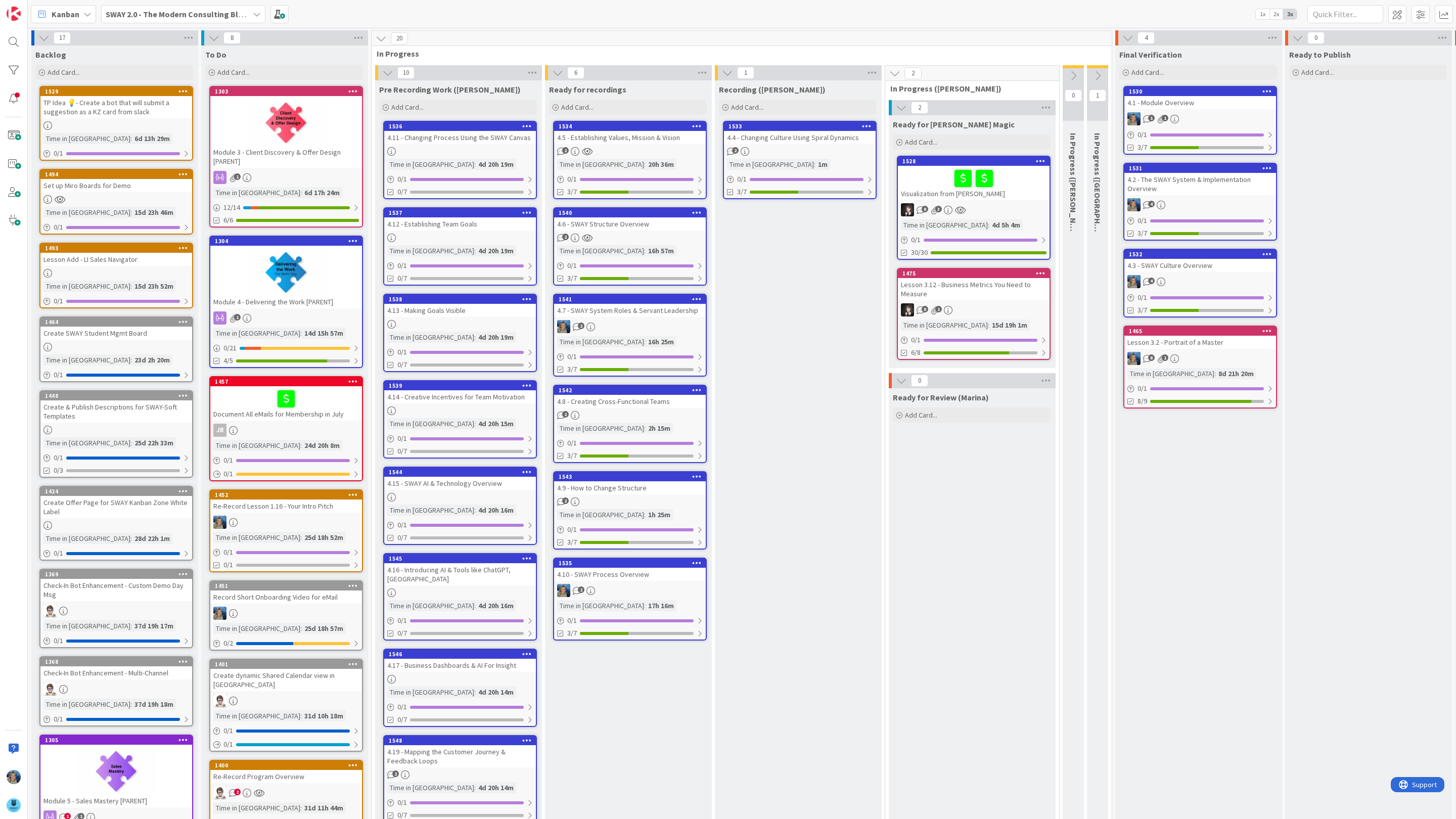
click at [843, 148] on div "2" at bounding box center [800, 151] width 152 height 9
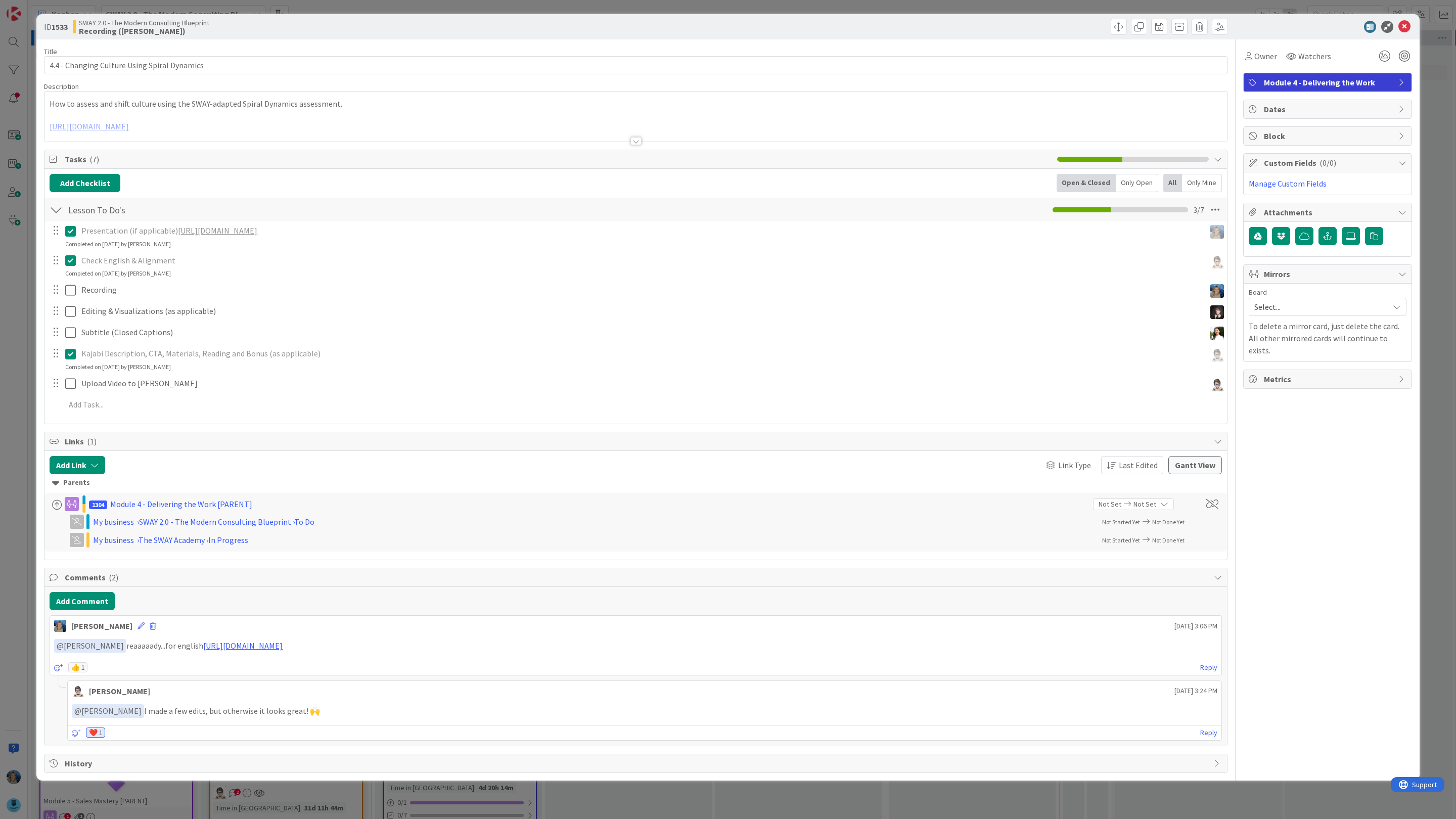
click at [200, 118] on div at bounding box center [635, 129] width 1182 height 26
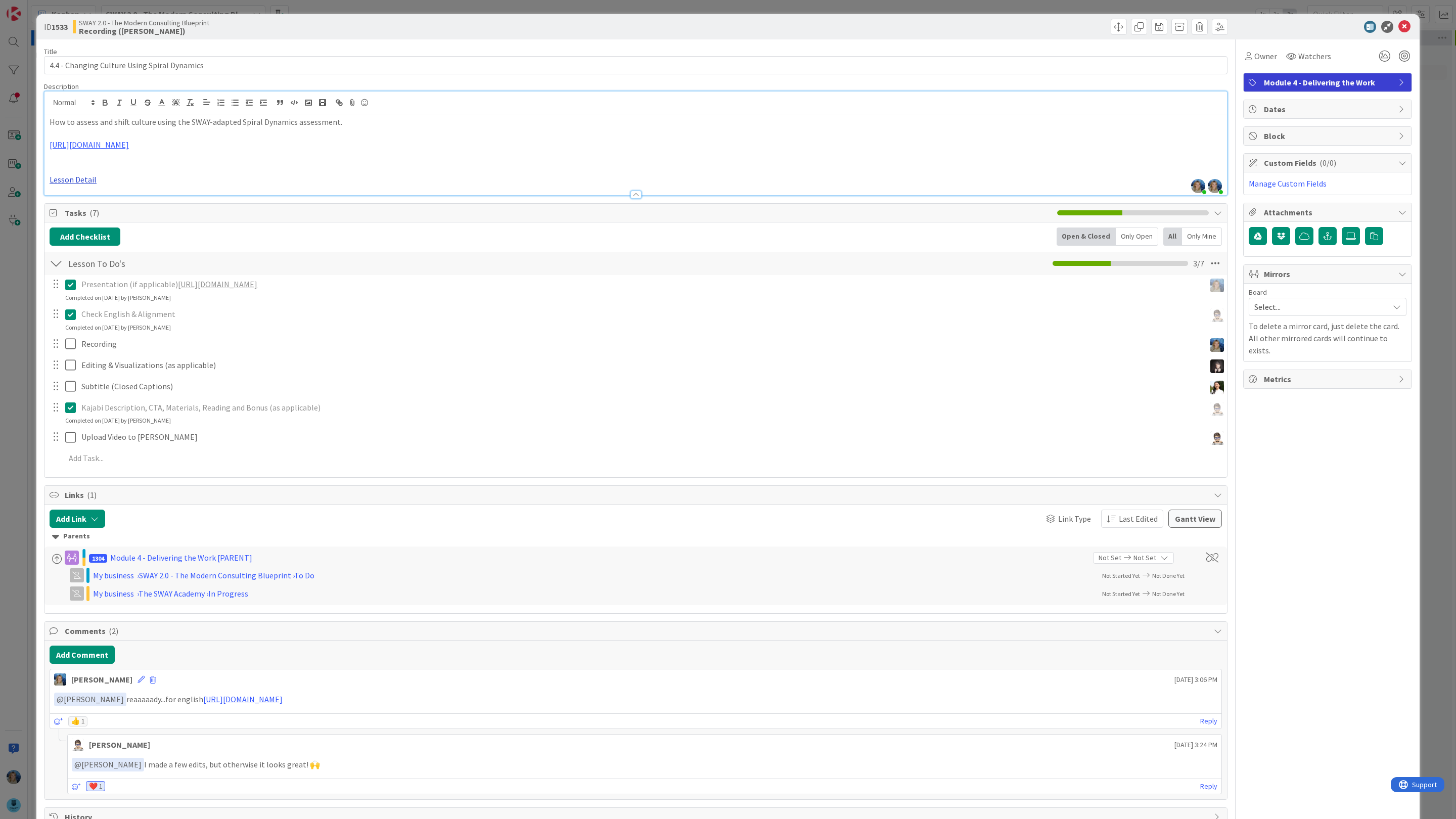
click at [85, 179] on link "Lesson Detail" at bounding box center [72, 179] width 47 height 10
click at [85, 202] on link "[URL][DOMAIN_NAME]" at bounding box center [74, 199] width 69 height 13
drag, startPoint x: 221, startPoint y: 70, endPoint x: 42, endPoint y: 64, distance: 179.1
click at [42, 64] on div "ID 1533 SWAY 2.0 - The Modern Consulting Blueprint Recording ([PERSON_NAME]) Ti…" at bounding box center [728, 424] width 1384 height 820
